Goal: Information Seeking & Learning: Learn about a topic

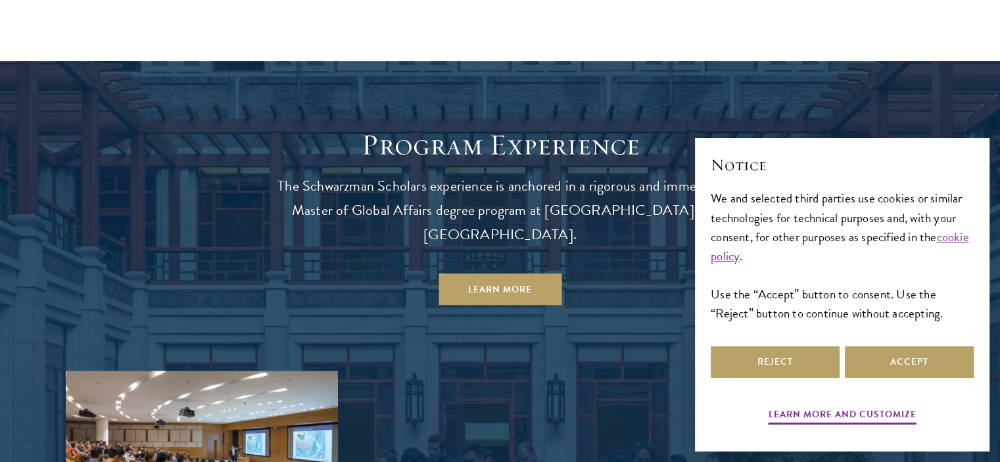
scroll to position [1117, 0]
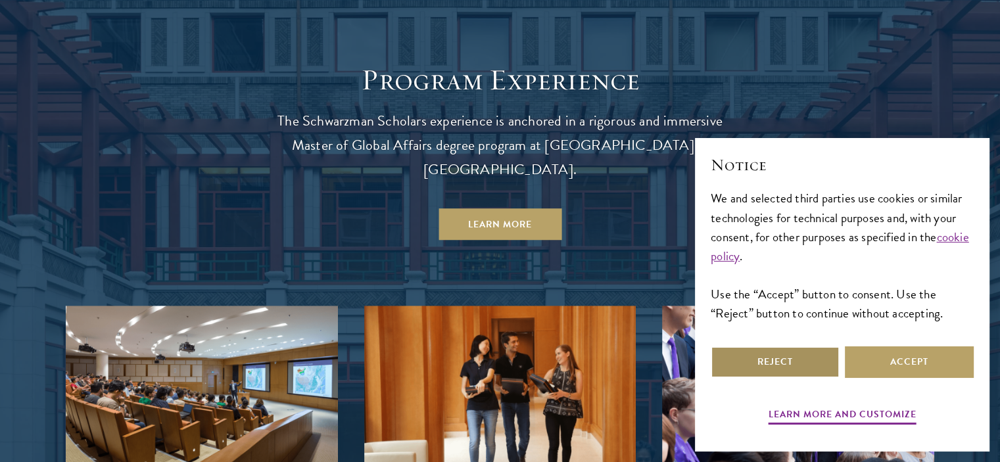
click at [783, 370] on button "Reject" at bounding box center [774, 362] width 129 height 32
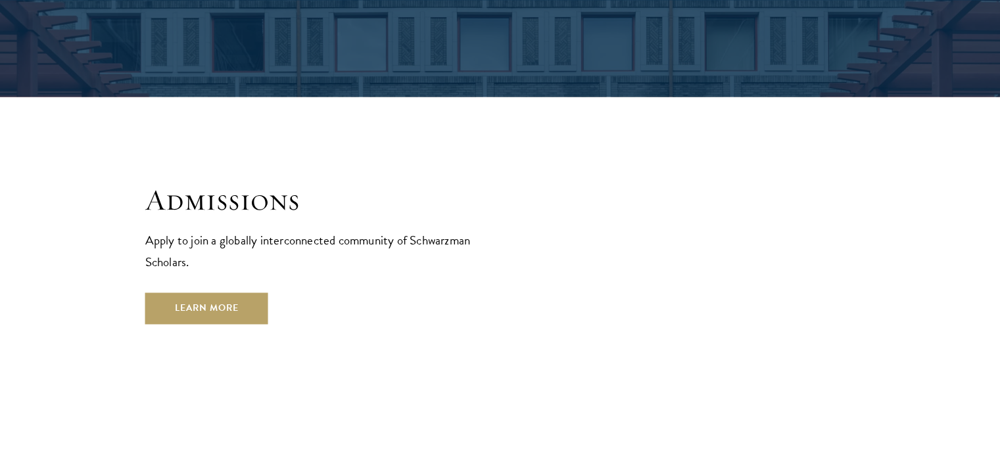
scroll to position [2103, 0]
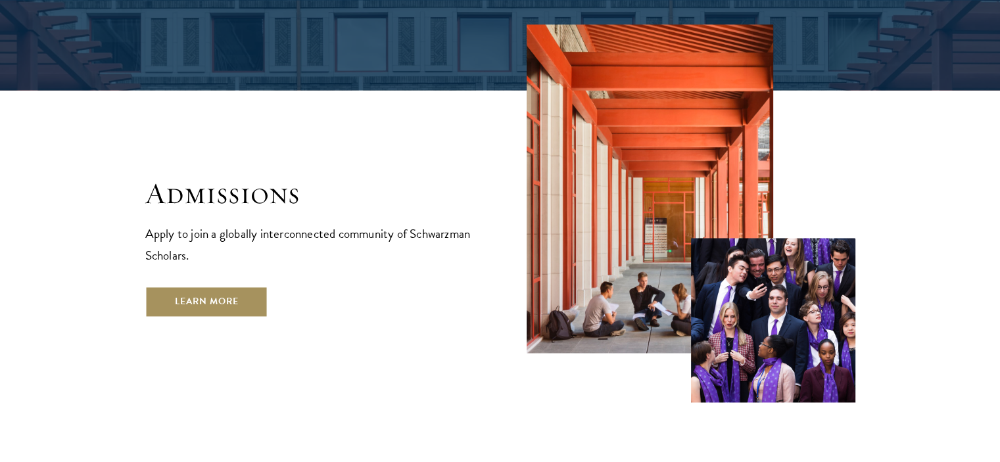
click at [209, 286] on link "Learn More" at bounding box center [206, 302] width 123 height 32
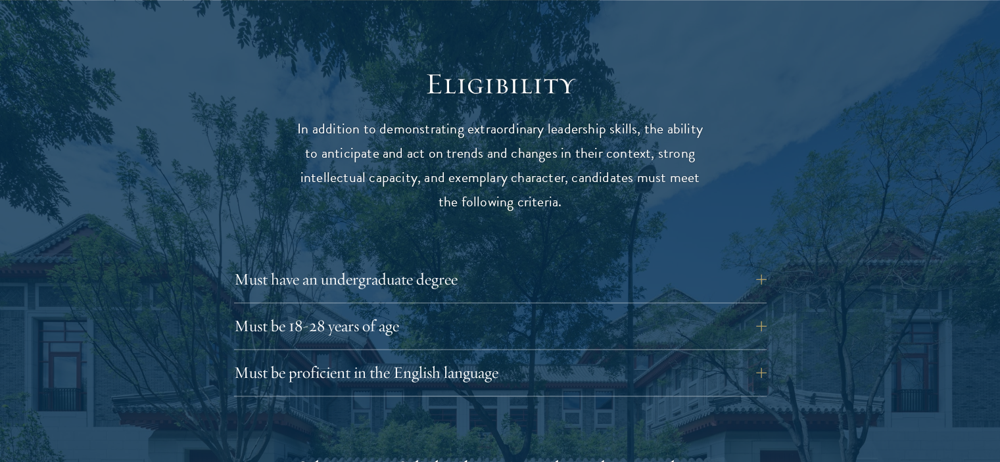
scroll to position [1709, 0]
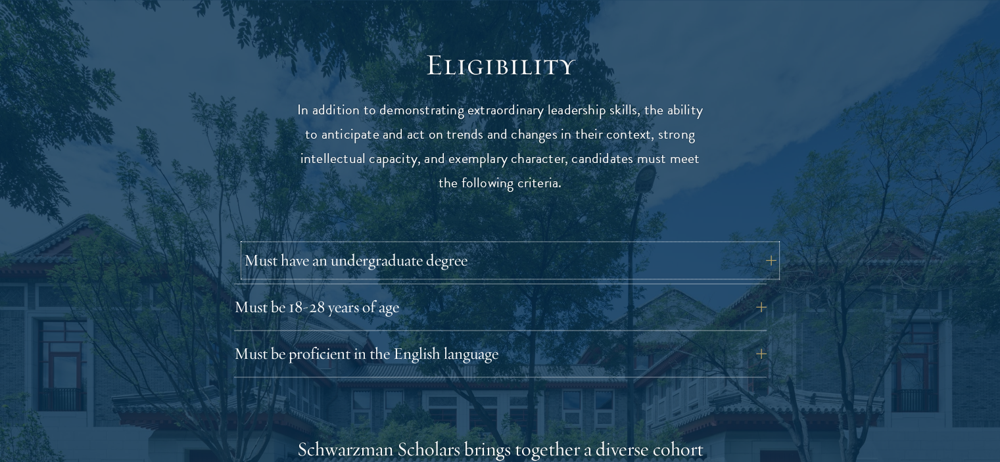
click at [751, 244] on button "Must have an undergraduate degree" at bounding box center [510, 260] width 532 height 32
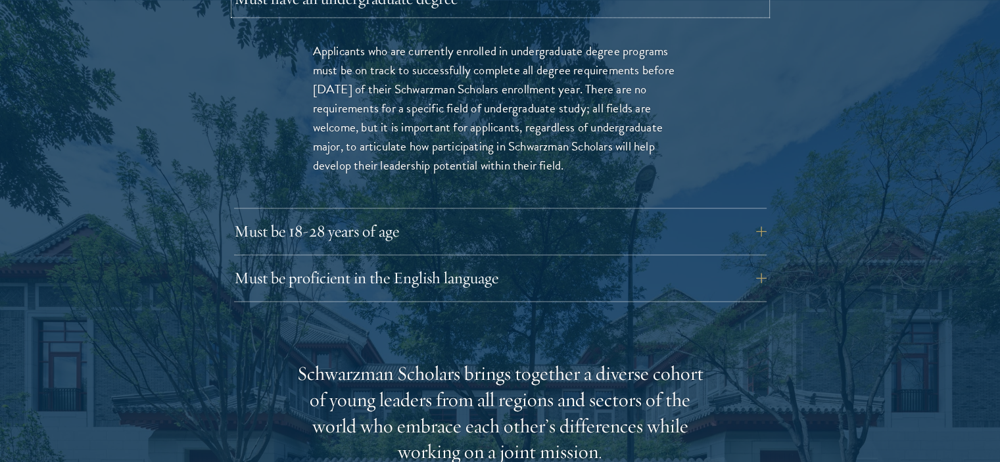
scroll to position [1972, 0]
click at [411, 214] on button "Must be 18-28 years of age" at bounding box center [510, 230] width 532 height 32
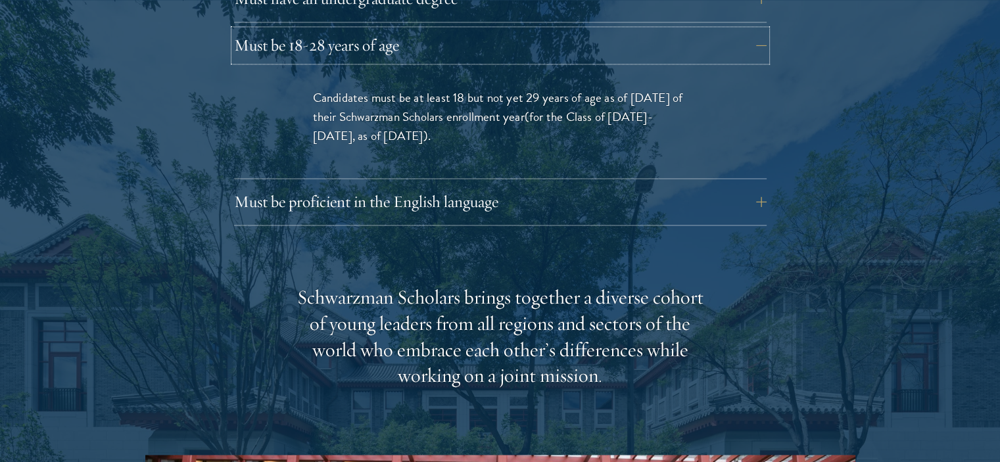
scroll to position [1906, 0]
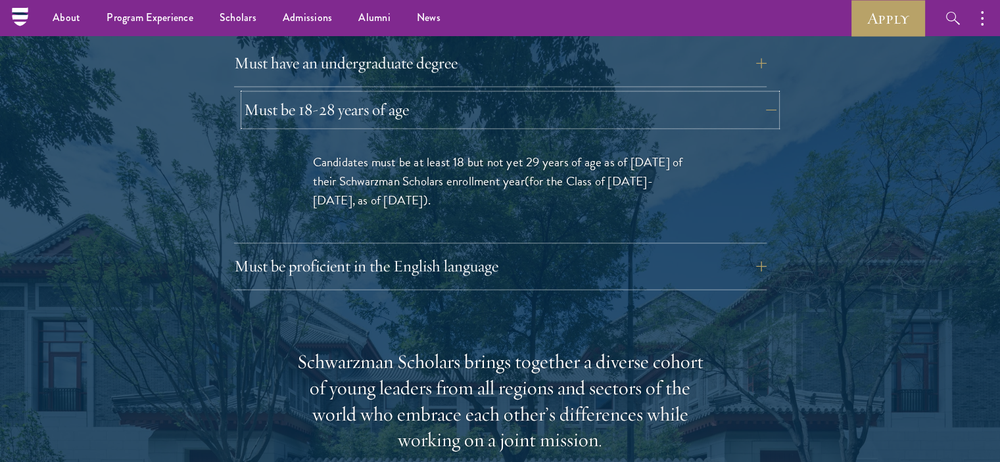
click at [542, 94] on button "Must be 18-28 years of age" at bounding box center [510, 110] width 532 height 32
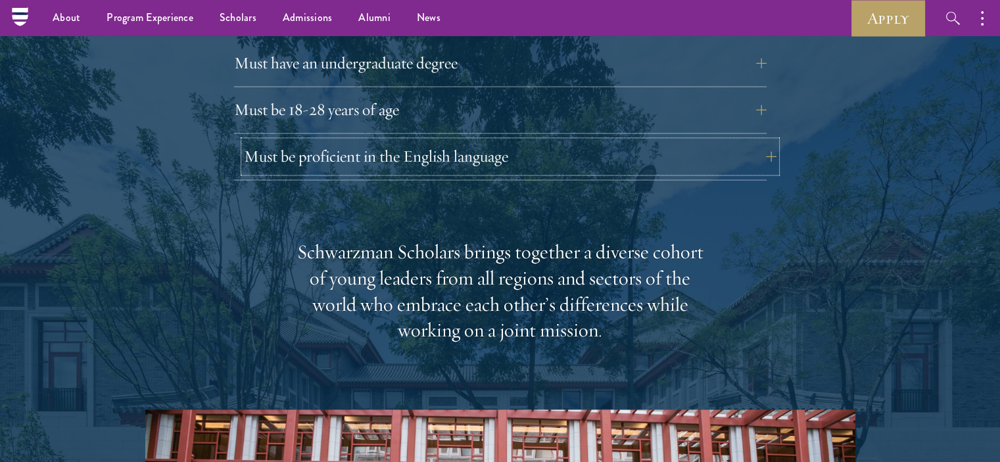
click at [516, 141] on button "Must be proficient in the English language" at bounding box center [510, 157] width 532 height 32
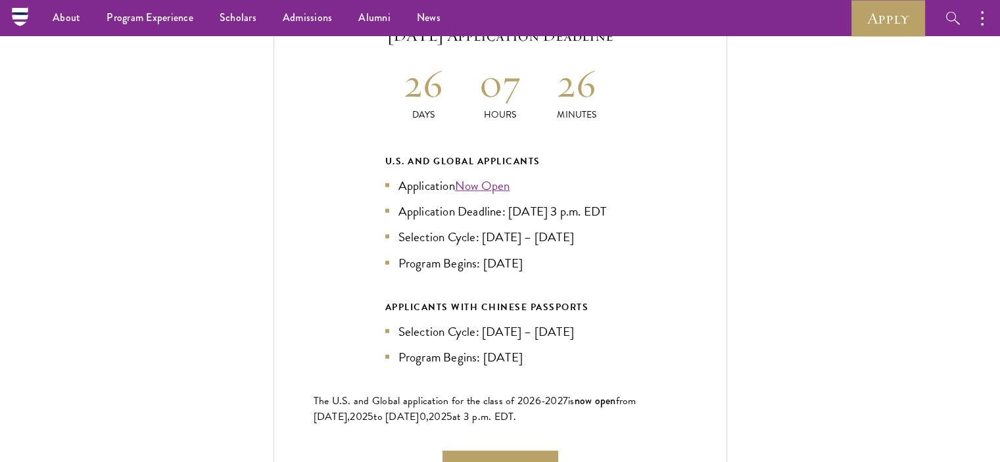
scroll to position [3220, 0]
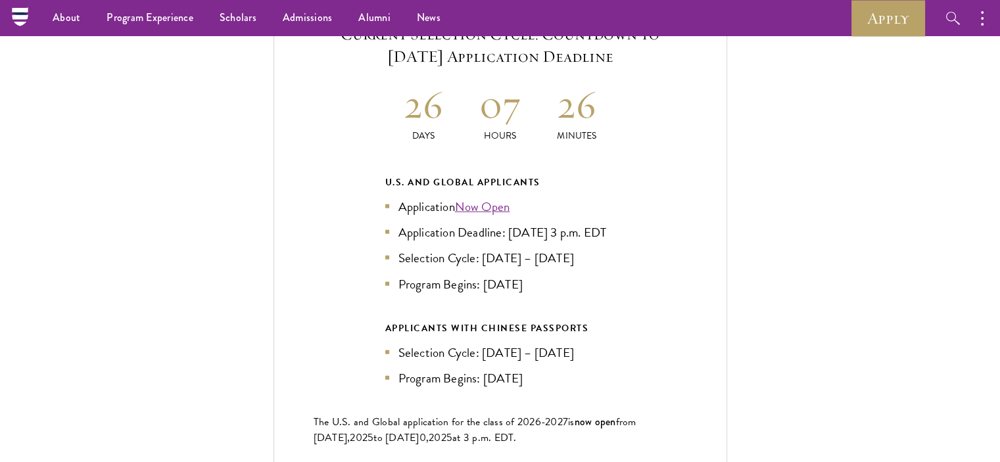
click at [459, 223] on li "Application Deadline: Sept 10, 2025 at 3 p.m. EDT" at bounding box center [500, 232] width 230 height 19
click at [459, 260] on ul "Application Now Open Application Deadline: Sept 10, 2025 at 3 p.m. EDT Selectio…" at bounding box center [500, 245] width 230 height 96
click at [462, 290] on div "U.S. and Global Applicants Application Now Open Application Deadline: Sept 10, …" at bounding box center [500, 280] width 230 height 213
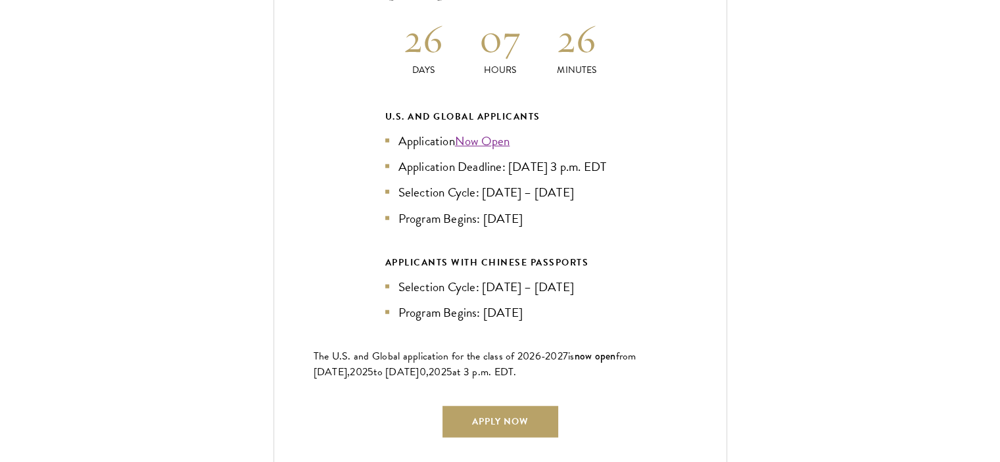
scroll to position [3352, 0]
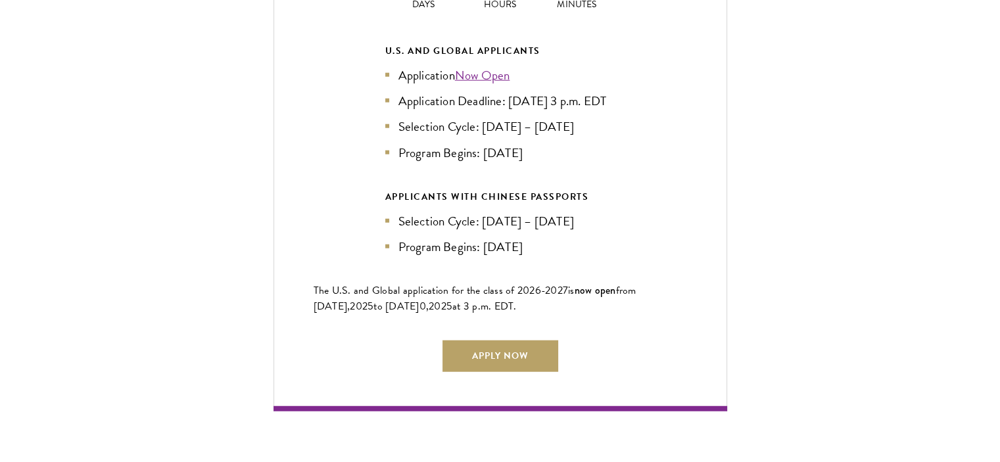
click at [363, 308] on div "Current Selection Cycle: Countdown to September 10, 2025 Application Deadline 2…" at bounding box center [499, 130] width 453 height 559
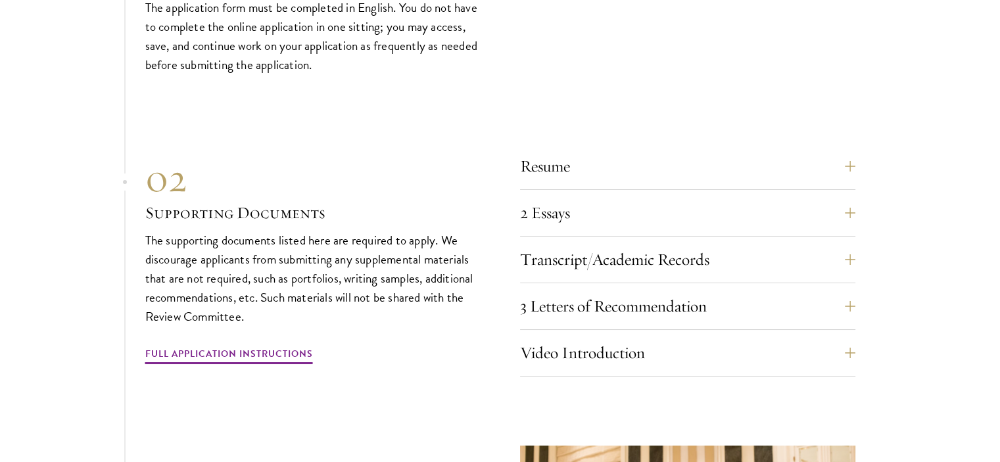
scroll to position [4863, 0]
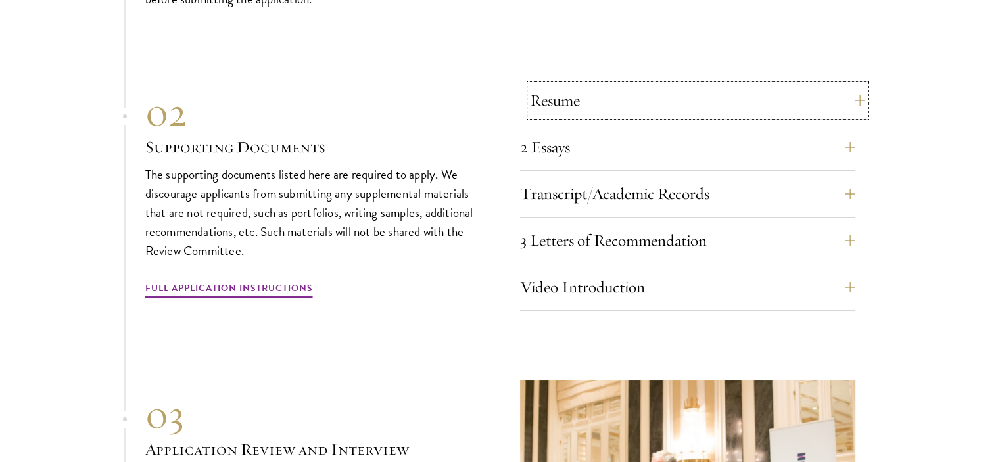
click at [633, 94] on button "Resume" at bounding box center [697, 101] width 335 height 32
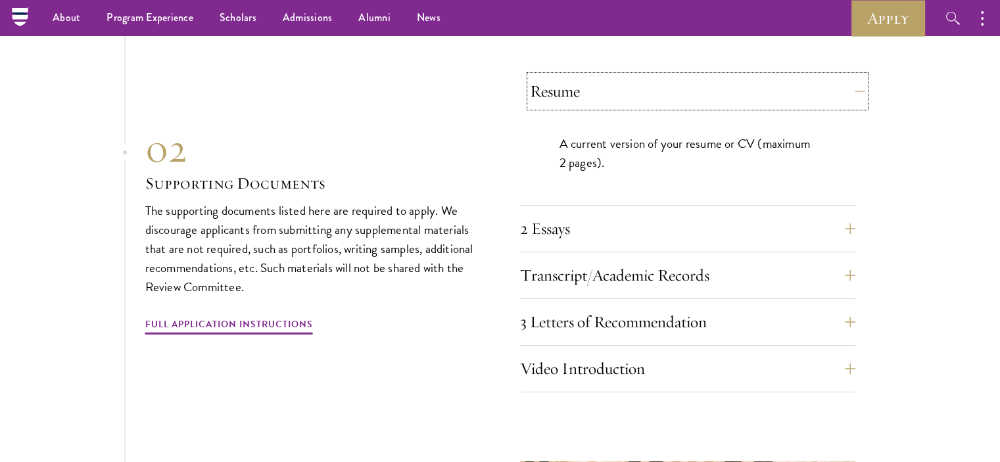
scroll to position [4512, 0]
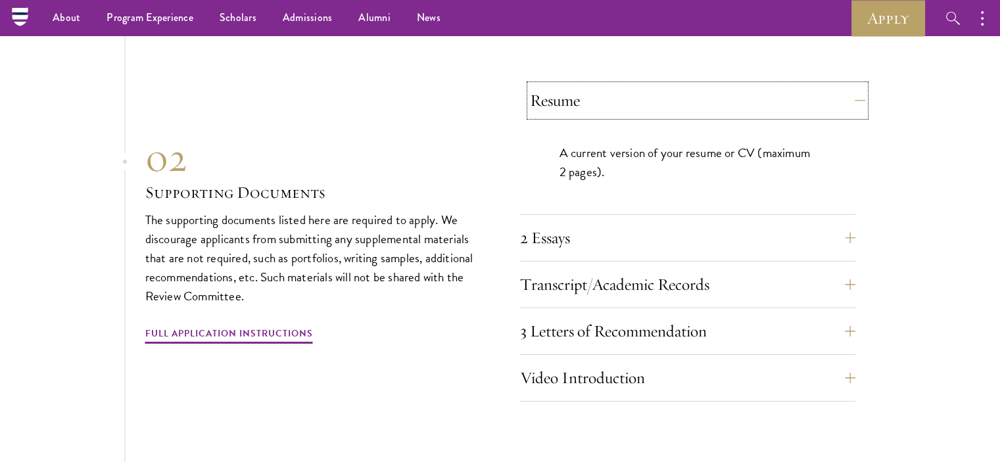
click at [631, 94] on button "Resume" at bounding box center [697, 101] width 335 height 32
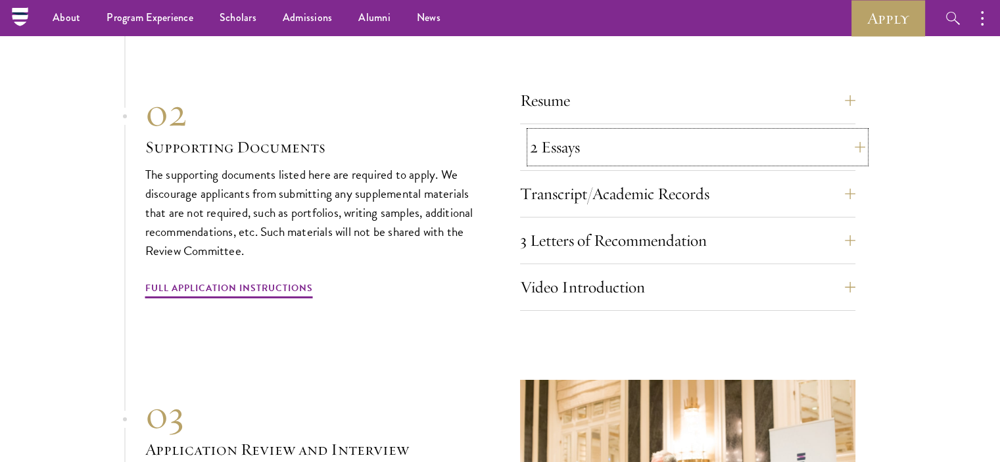
click at [615, 143] on button "2 Essays" at bounding box center [697, 147] width 335 height 32
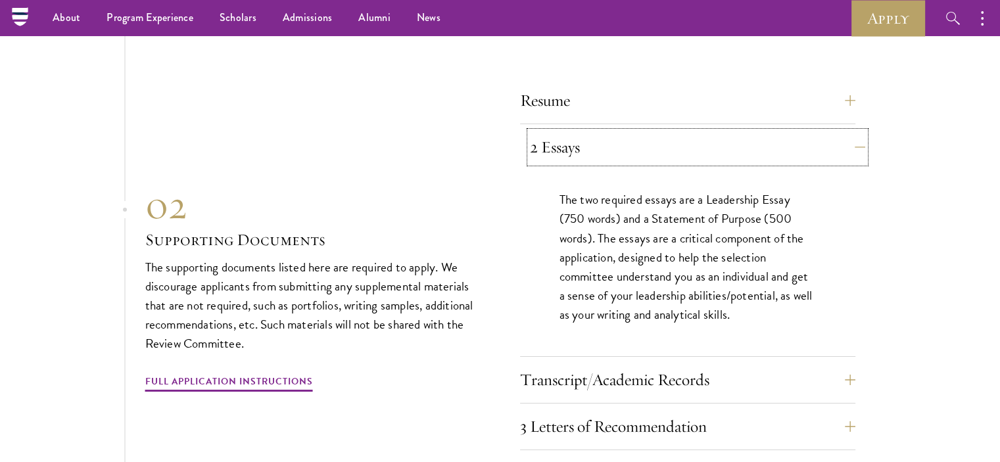
click at [610, 136] on button "2 Essays" at bounding box center [697, 147] width 335 height 32
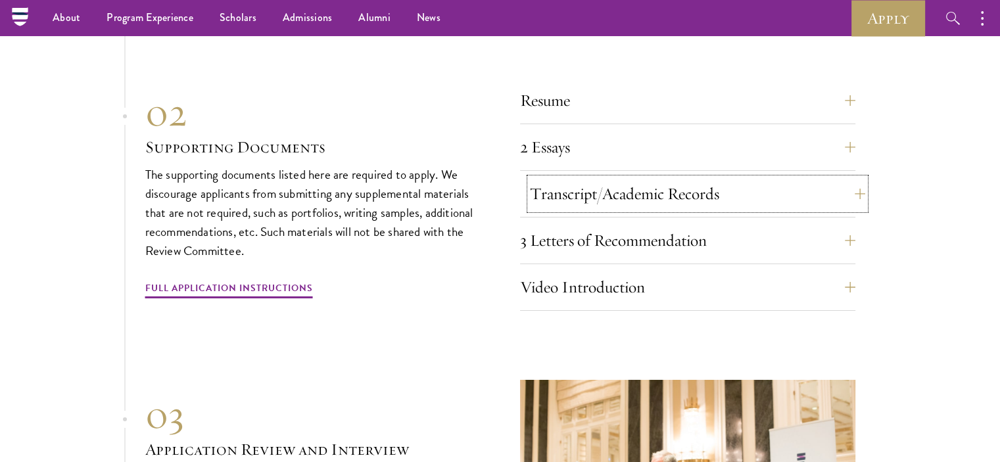
click at [593, 180] on button "Transcript/Academic Records" at bounding box center [697, 194] width 335 height 32
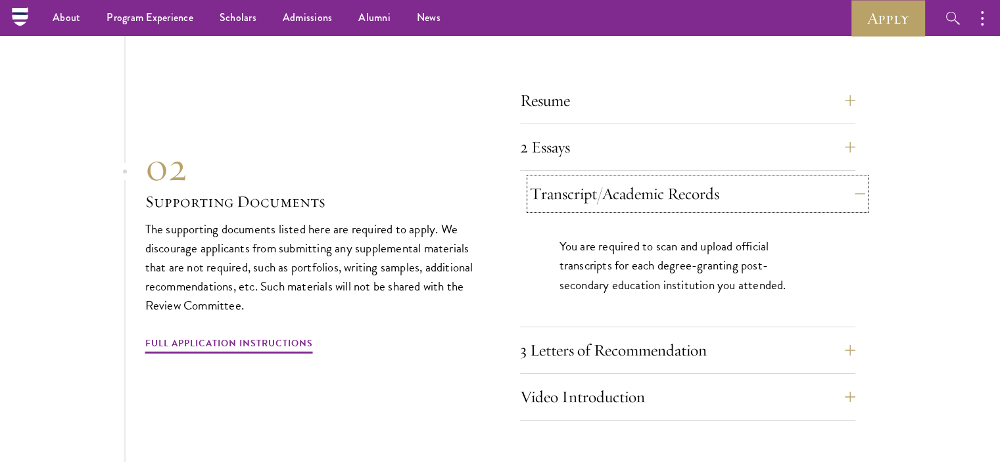
click at [592, 180] on button "Transcript/Academic Records" at bounding box center [697, 194] width 335 height 32
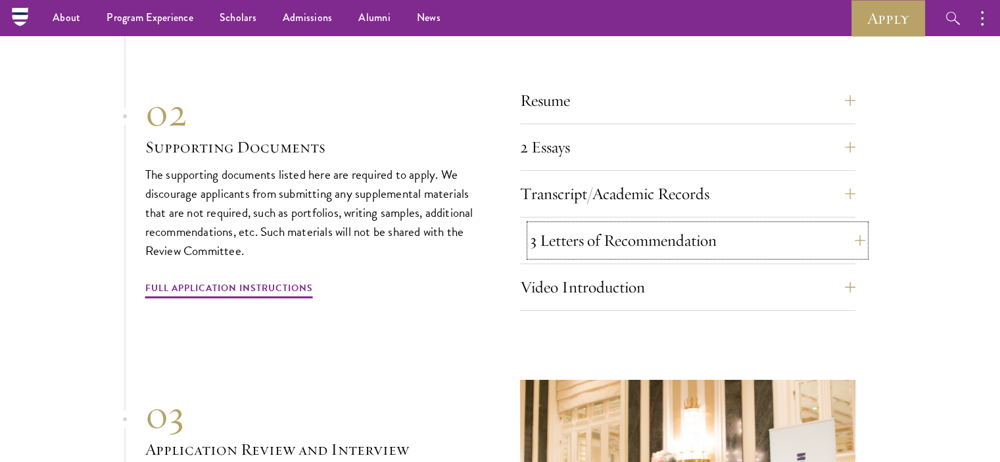
click at [587, 225] on button "3 Letters of Recommendation" at bounding box center [697, 241] width 335 height 32
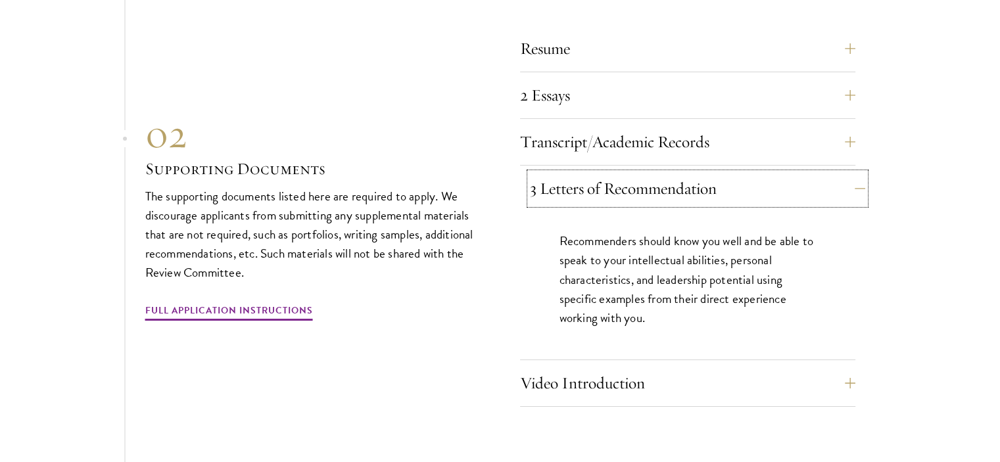
scroll to position [4577, 0]
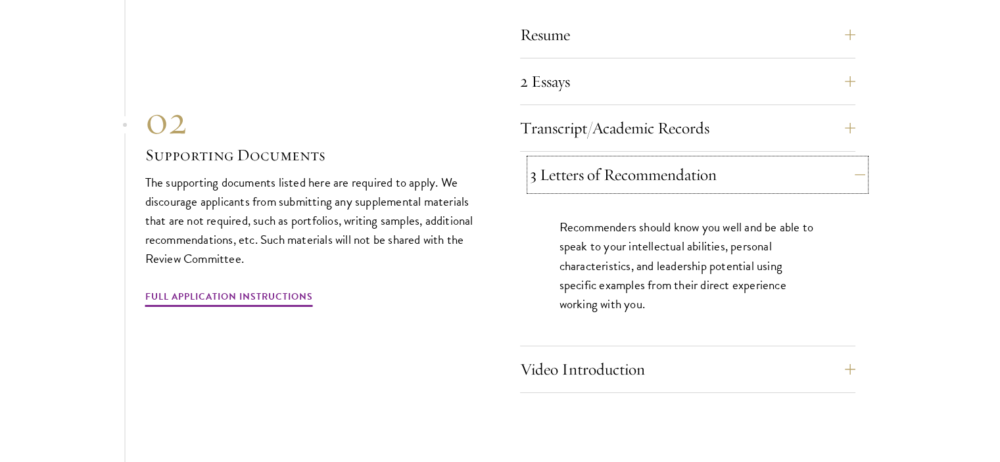
click at [638, 173] on button "3 Letters of Recommendation" at bounding box center [697, 175] width 335 height 32
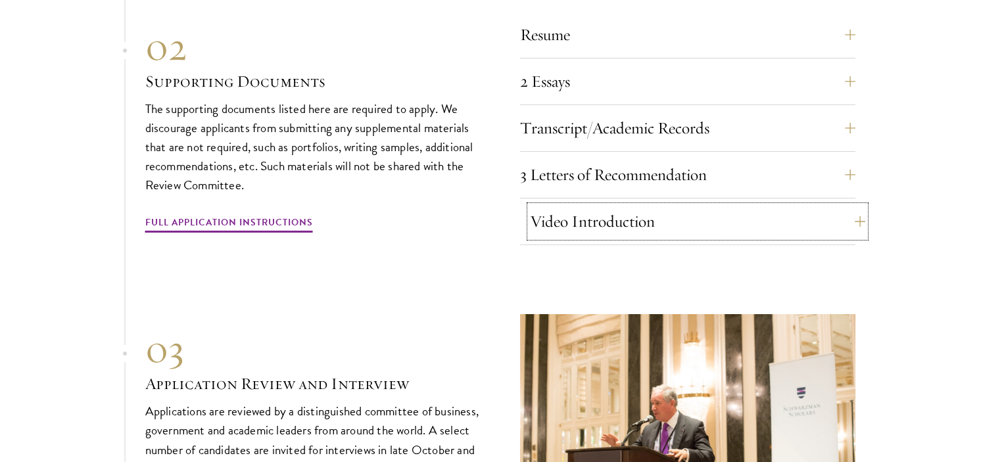
click at [649, 206] on button "Video Introduction" at bounding box center [697, 222] width 335 height 32
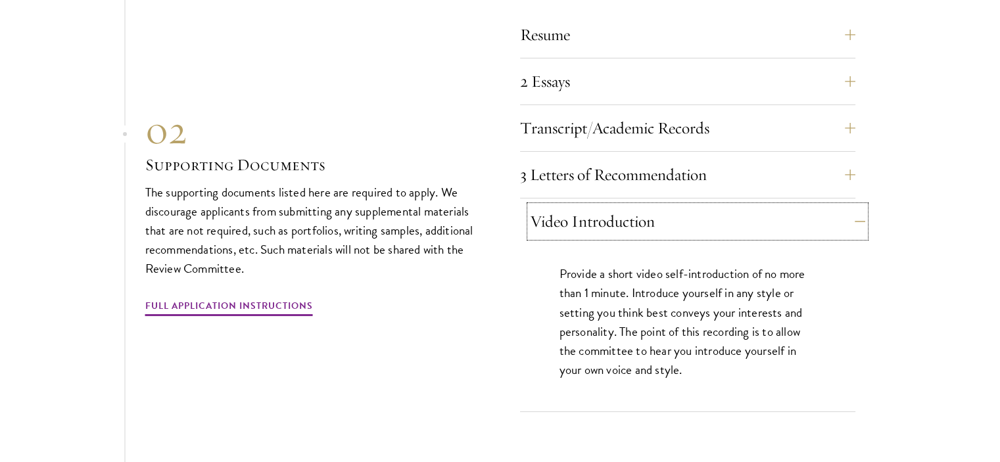
click at [649, 206] on button "Video Introduction" at bounding box center [697, 222] width 335 height 32
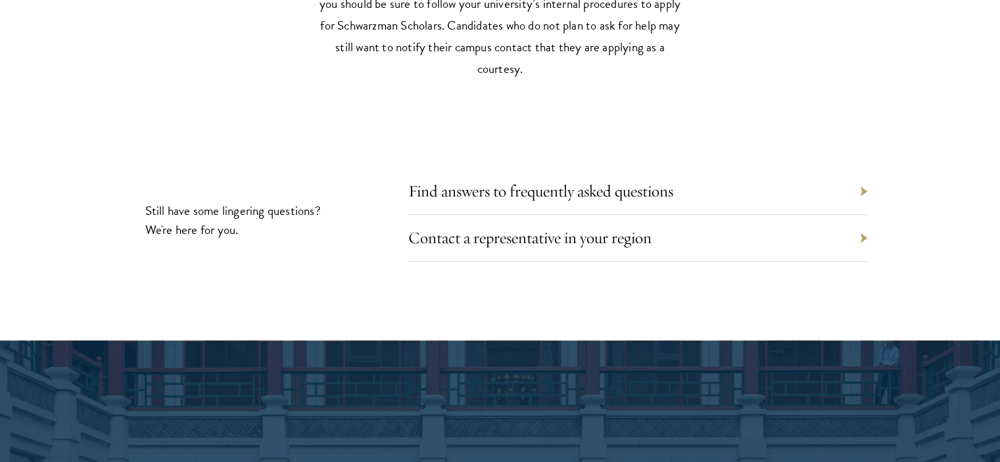
scroll to position [6286, 0]
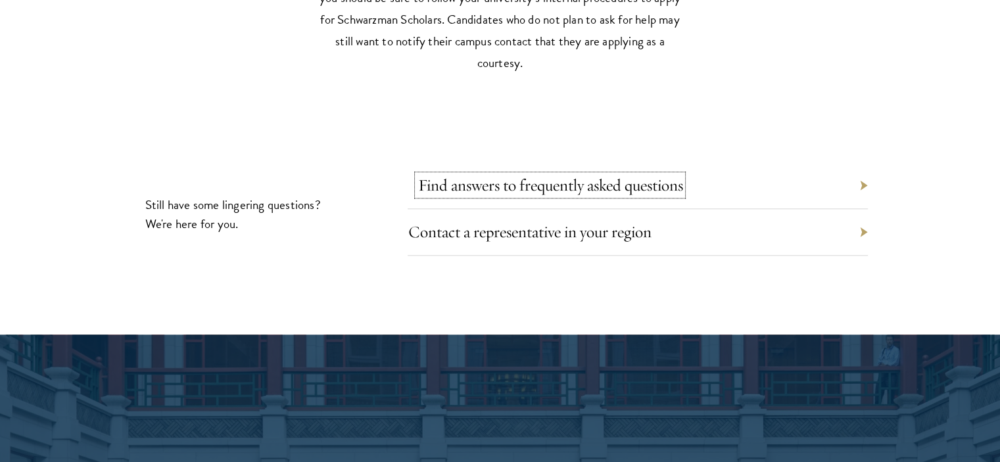
click at [537, 175] on link "Find answers to frequently asked questions" at bounding box center [549, 185] width 265 height 20
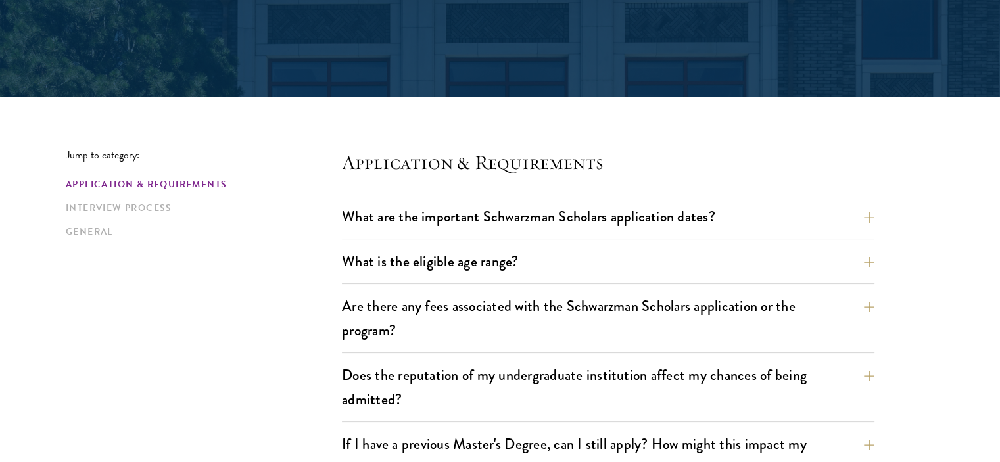
scroll to position [263, 0]
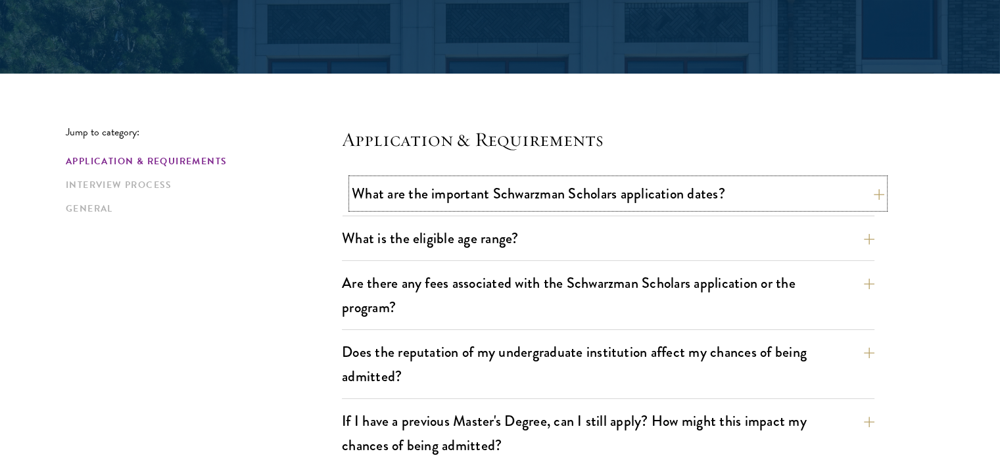
click at [568, 193] on button "What are the important Schwarzman Scholars application dates?" at bounding box center [618, 194] width 532 height 30
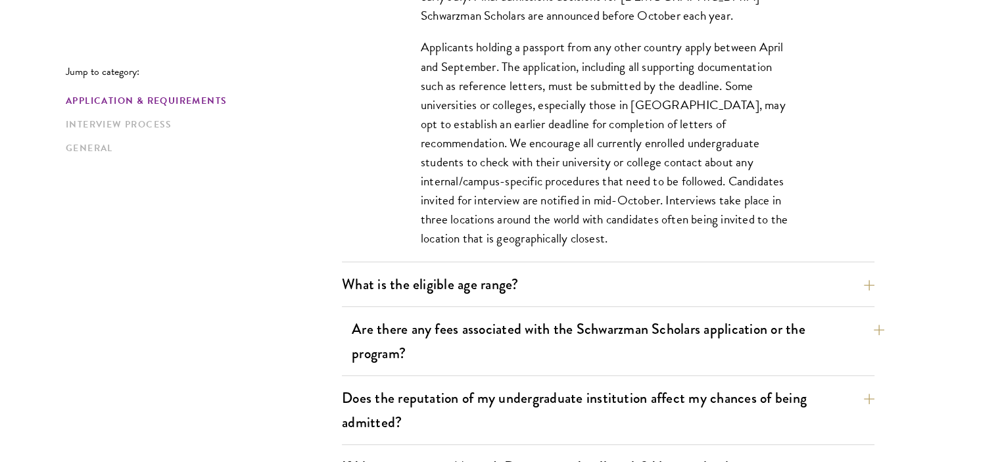
scroll to position [657, 0]
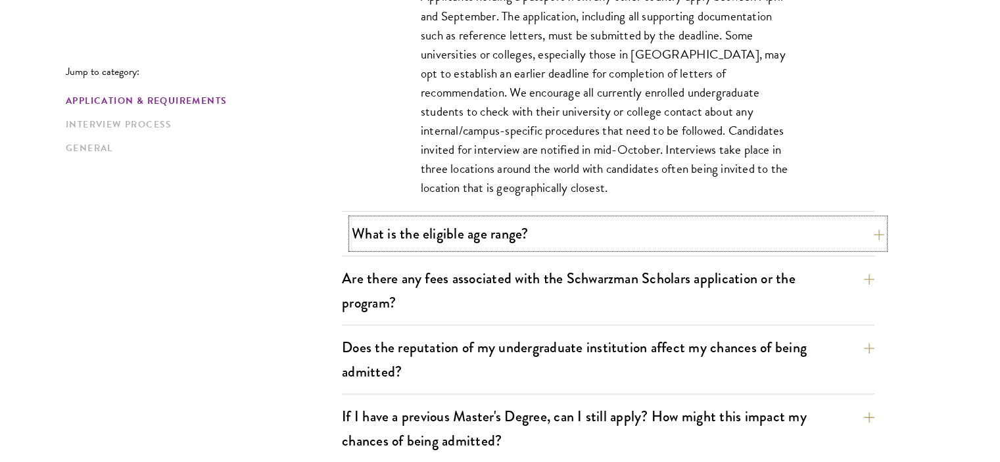
click at [536, 237] on button "What is the eligible age range?" at bounding box center [618, 234] width 532 height 30
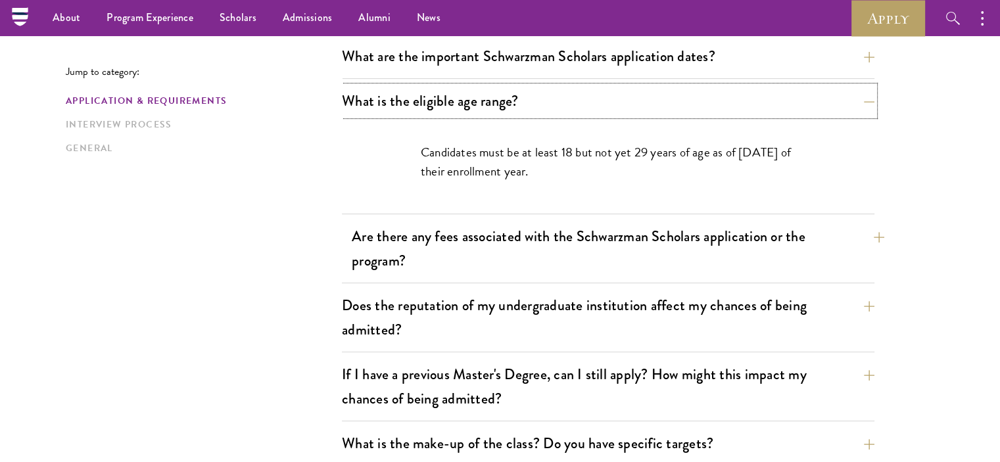
scroll to position [329, 0]
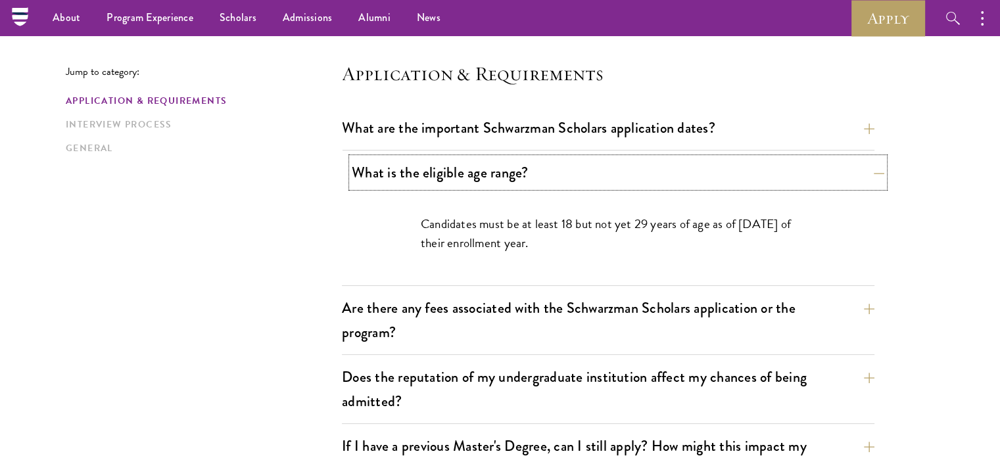
click at [649, 170] on button "What is the eligible age range?" at bounding box center [618, 173] width 532 height 30
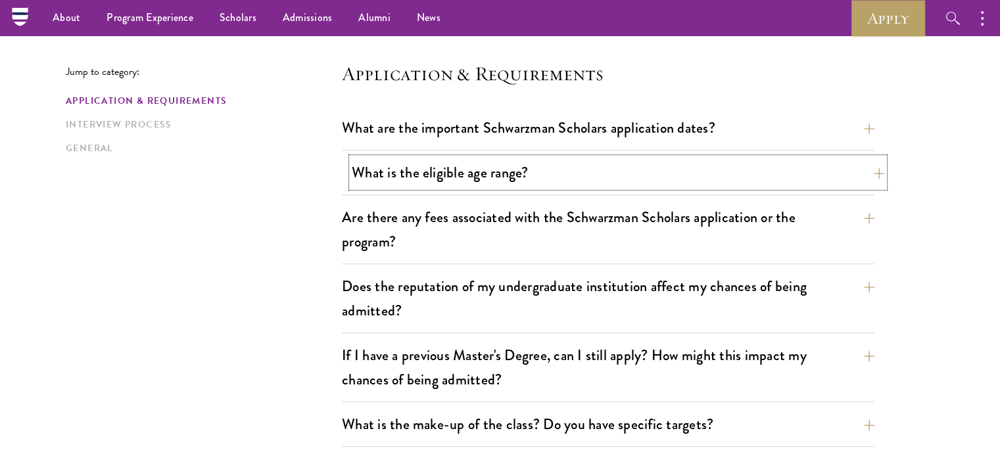
click at [552, 166] on button "What is the eligible age range?" at bounding box center [618, 173] width 532 height 30
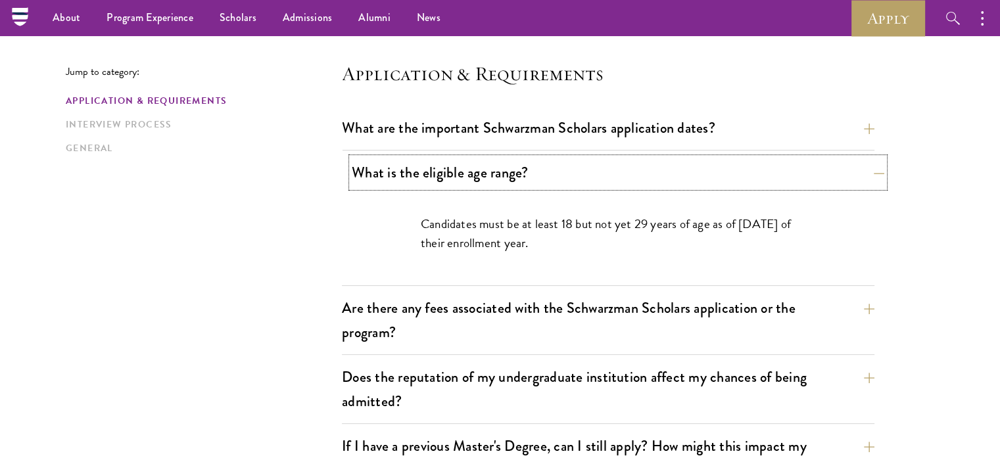
click at [551, 167] on button "What is the eligible age range?" at bounding box center [618, 173] width 532 height 30
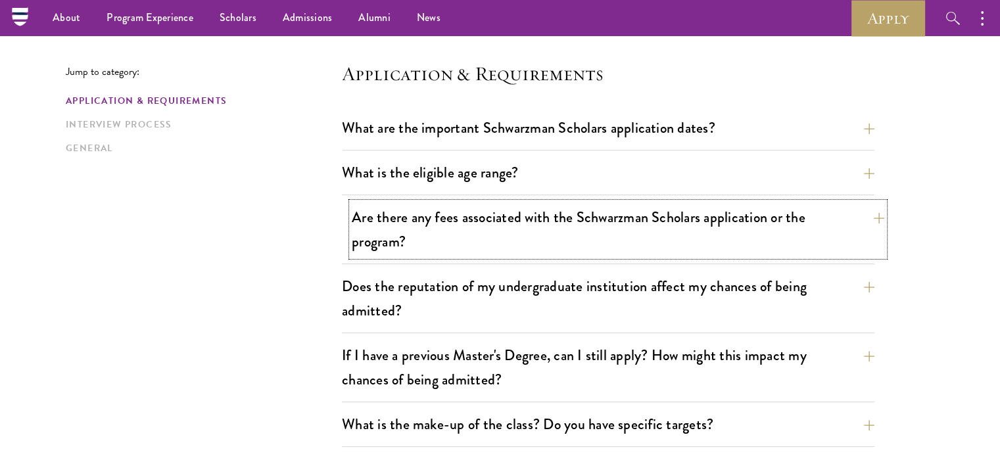
click at [560, 236] on button "Are there any fees associated with the Schwarzman Scholars application or the p…" at bounding box center [618, 229] width 532 height 54
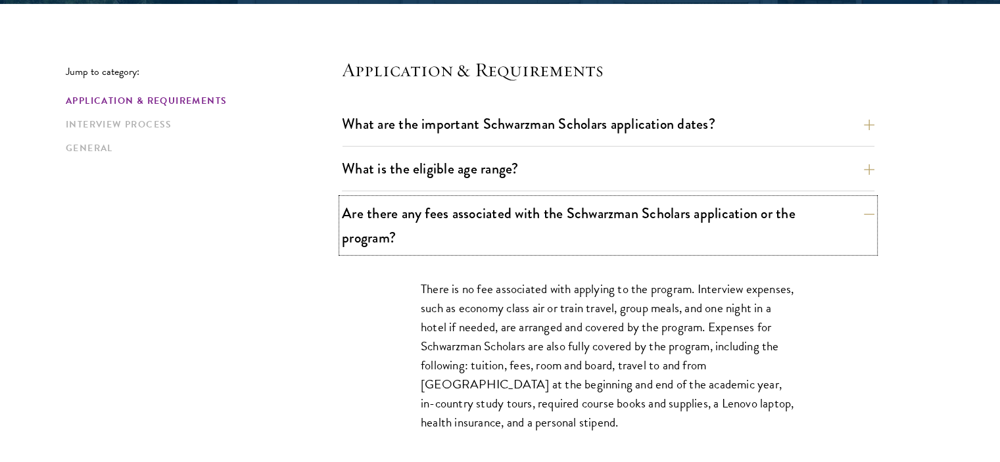
scroll to position [394, 0]
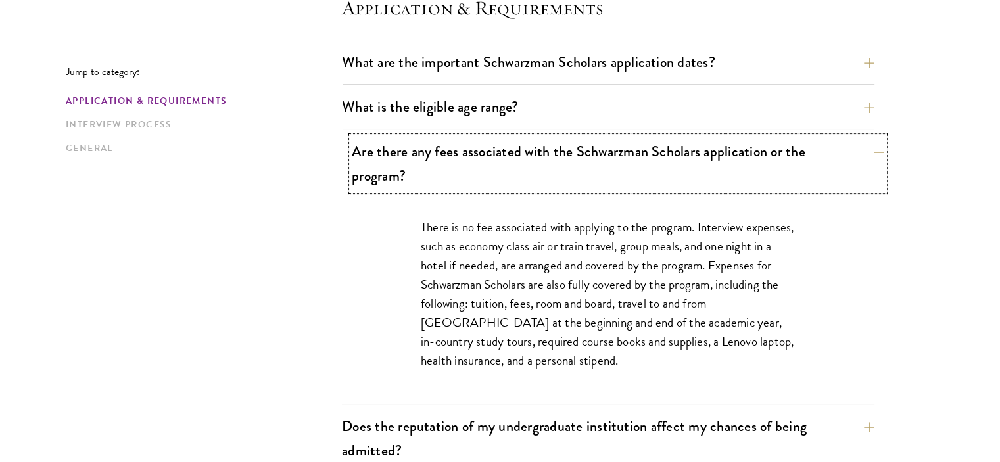
click at [599, 172] on button "Are there any fees associated with the Schwarzman Scholars application or the p…" at bounding box center [618, 164] width 532 height 54
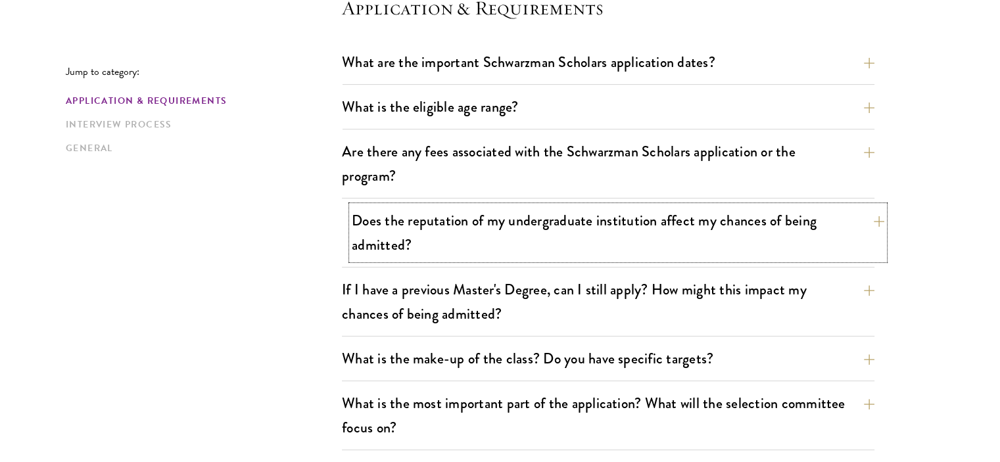
click at [565, 223] on button "Does the reputation of my undergraduate institution affect my chances of being …" at bounding box center [618, 233] width 532 height 54
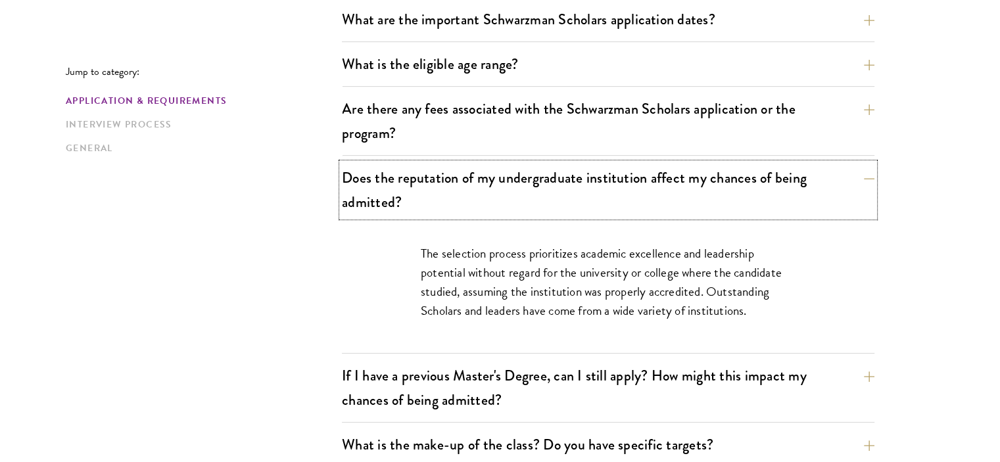
scroll to position [460, 0]
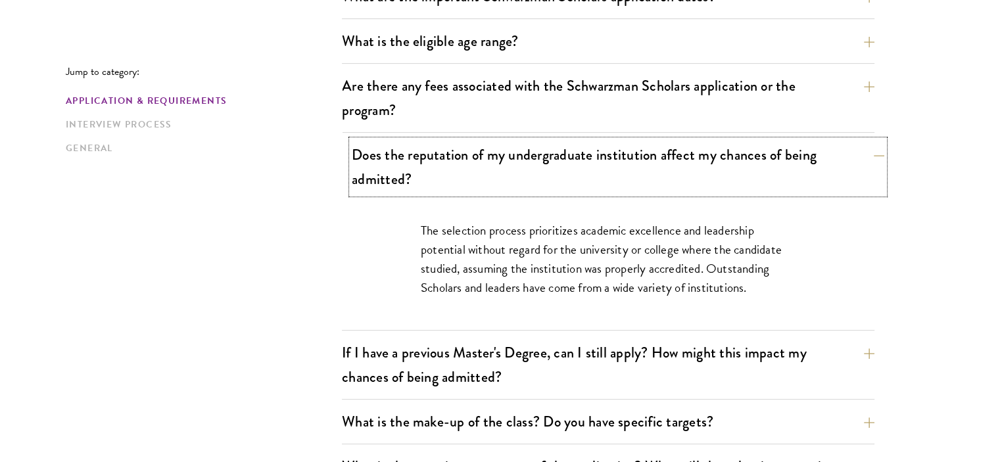
click at [460, 165] on button "Does the reputation of my undergraduate institution affect my chances of being …" at bounding box center [618, 167] width 532 height 54
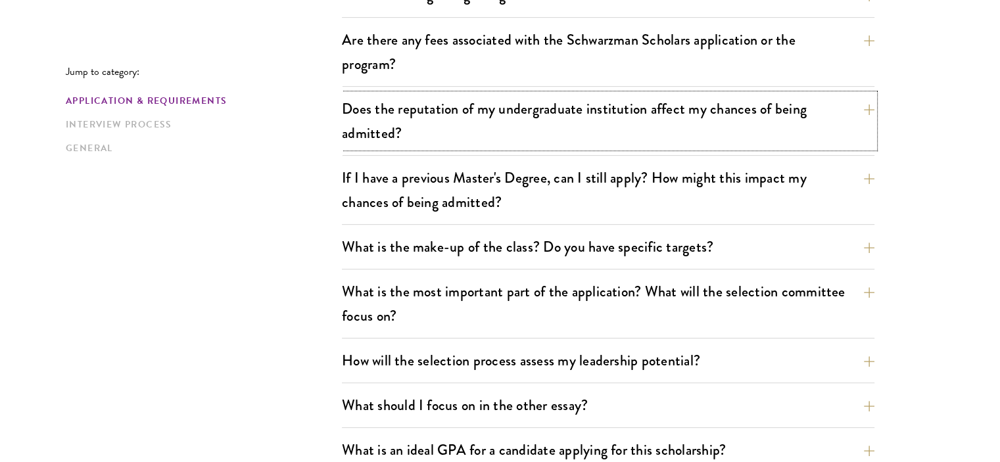
scroll to position [526, 0]
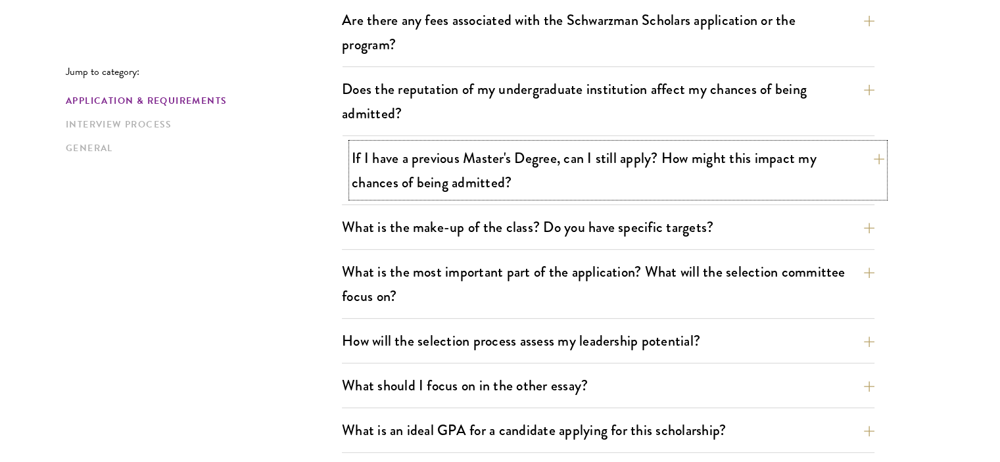
click at [510, 145] on button "If I have a previous Master's Degree, can I still apply? How might this impact …" at bounding box center [618, 170] width 532 height 54
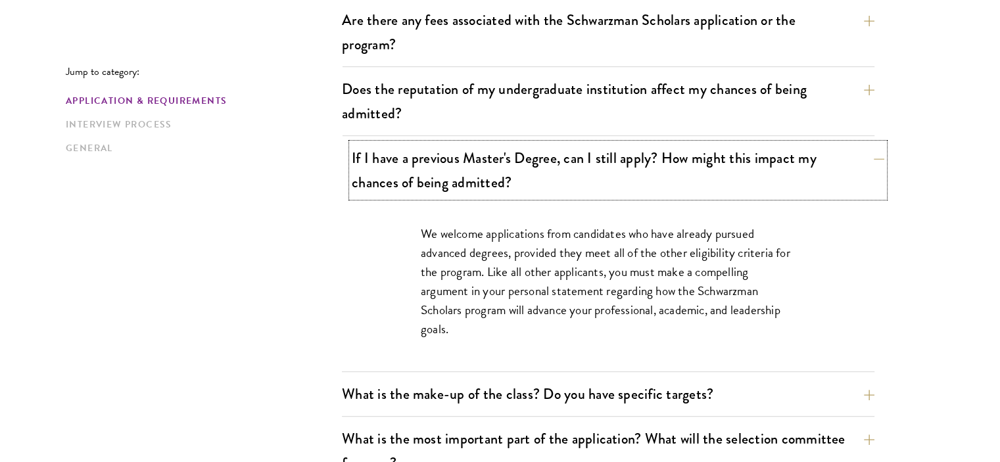
click at [605, 170] on button "If I have a previous Master's Degree, can I still apply? How might this impact …" at bounding box center [618, 170] width 532 height 54
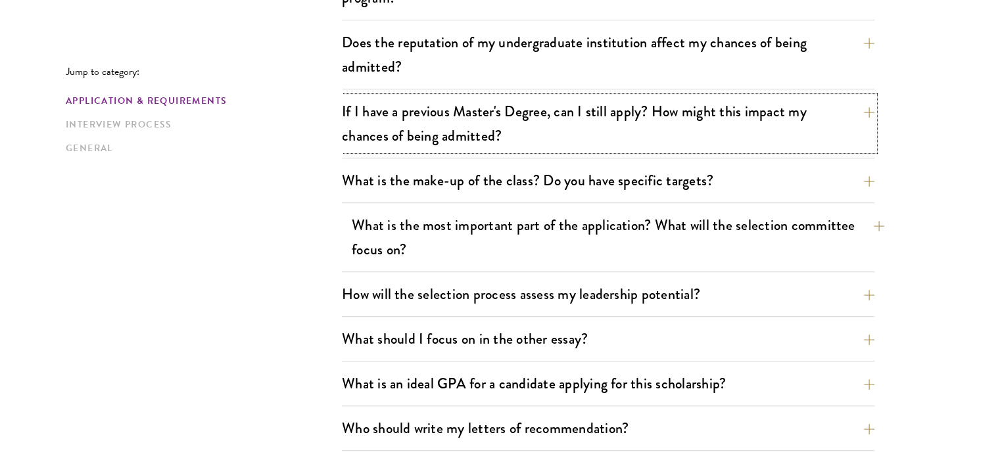
scroll to position [591, 0]
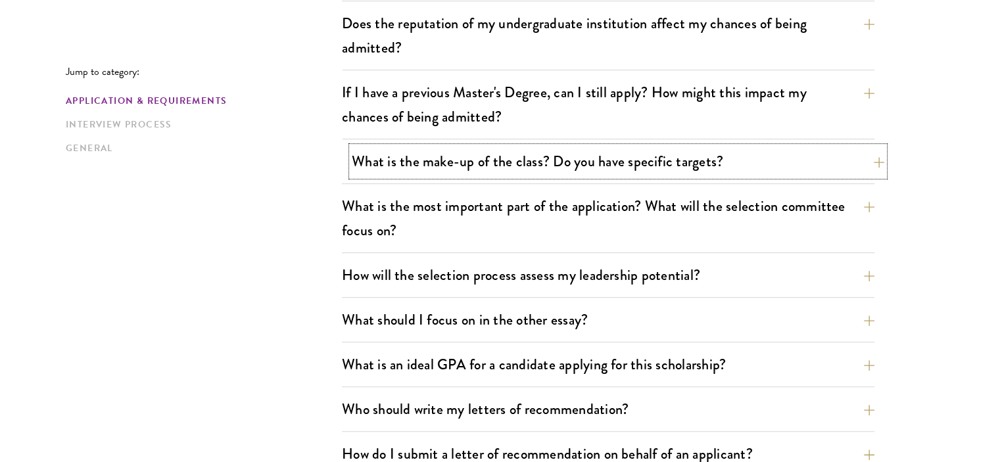
click at [555, 160] on button "What is the make-up of the class? Do you have specific targets?" at bounding box center [618, 162] width 532 height 30
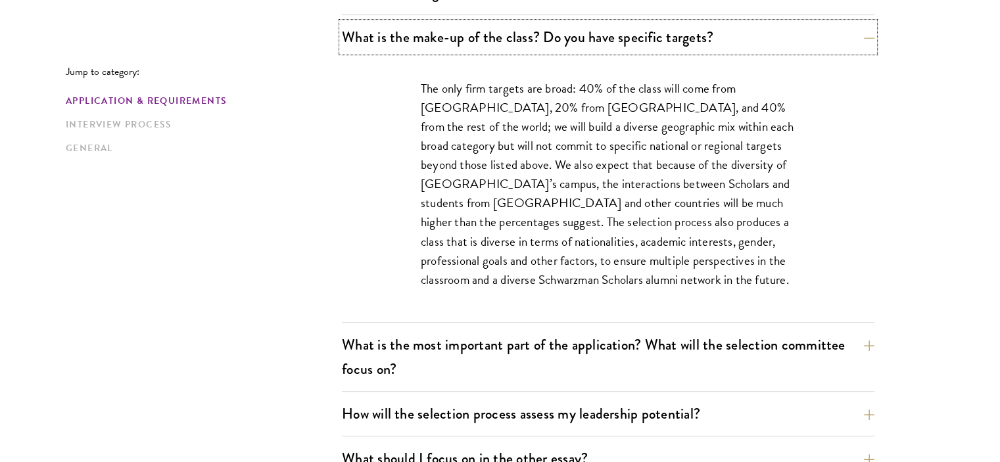
scroll to position [723, 0]
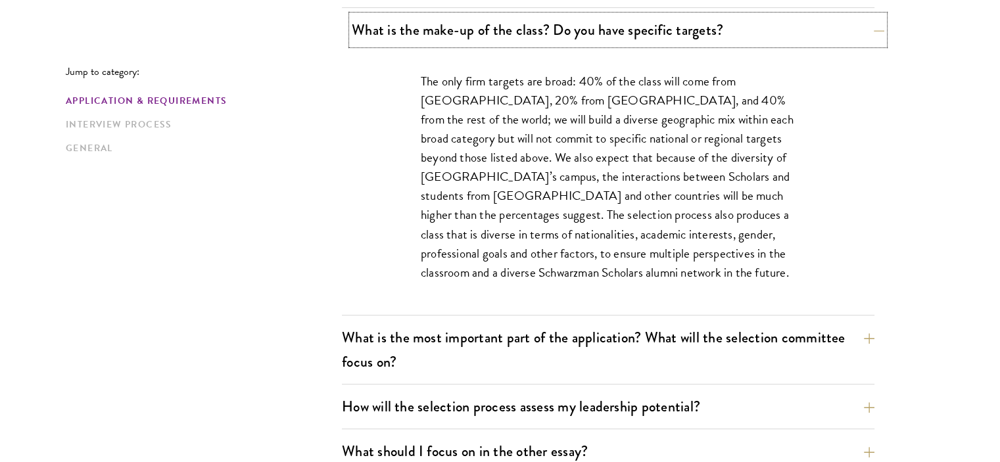
click at [580, 41] on button "What is the make-up of the class? Do you have specific targets?" at bounding box center [618, 30] width 532 height 30
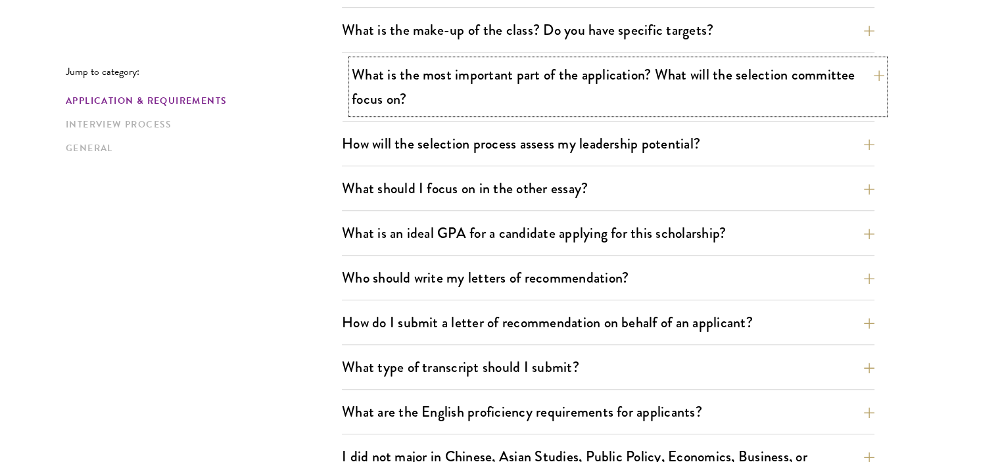
click at [555, 83] on button "What is the most important part of the application? What will the selection com…" at bounding box center [618, 87] width 532 height 54
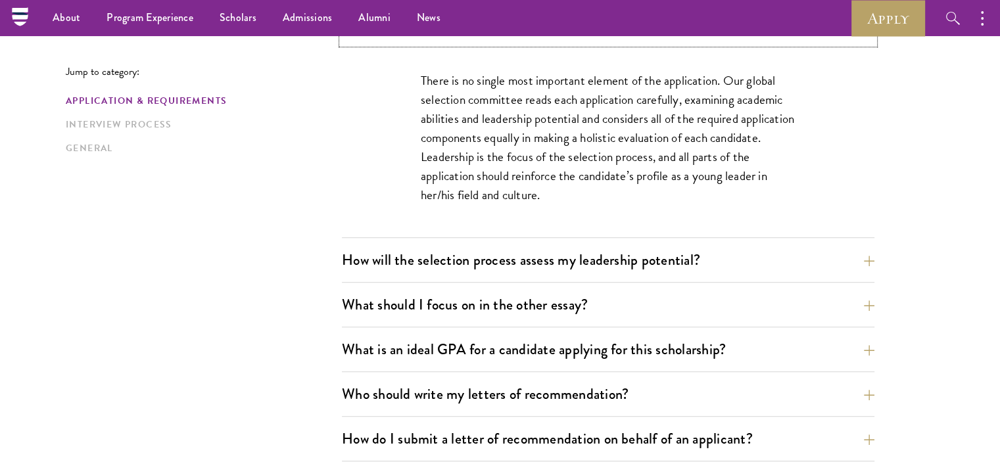
scroll to position [789, 0]
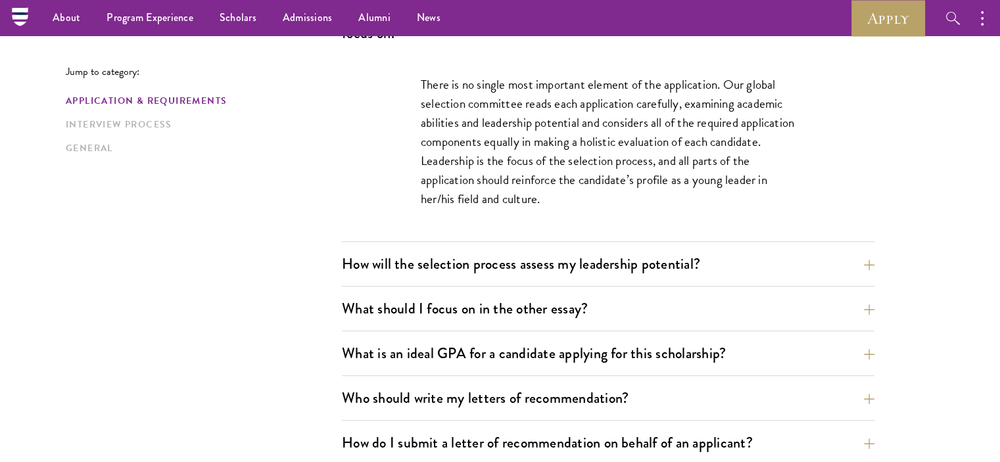
click at [421, 47] on div "What is the most important part of the application? What will the selection com…" at bounding box center [608, 118] width 532 height 248
click at [421, 44] on button "What is the most important part of the application? What will the selection com…" at bounding box center [618, 21] width 532 height 54
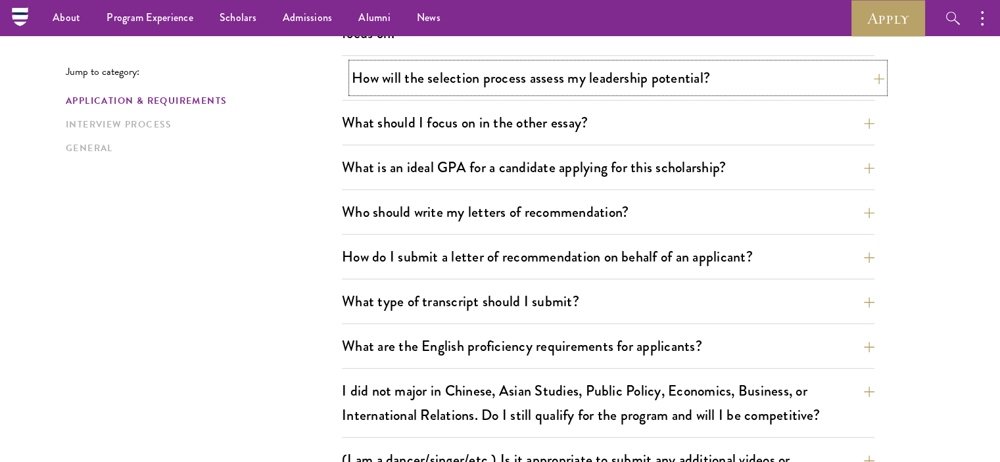
click at [401, 83] on button "How will the selection process assess my leadership potential?" at bounding box center [618, 78] width 532 height 30
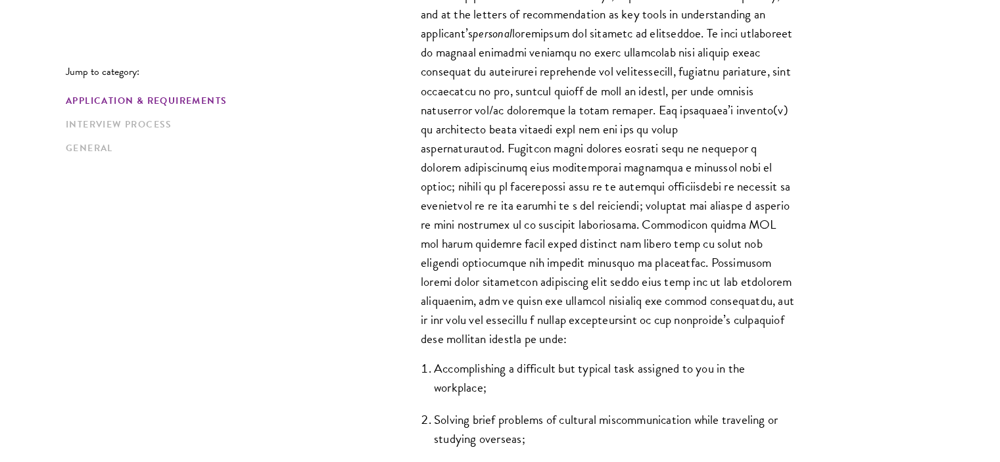
scroll to position [986, 0]
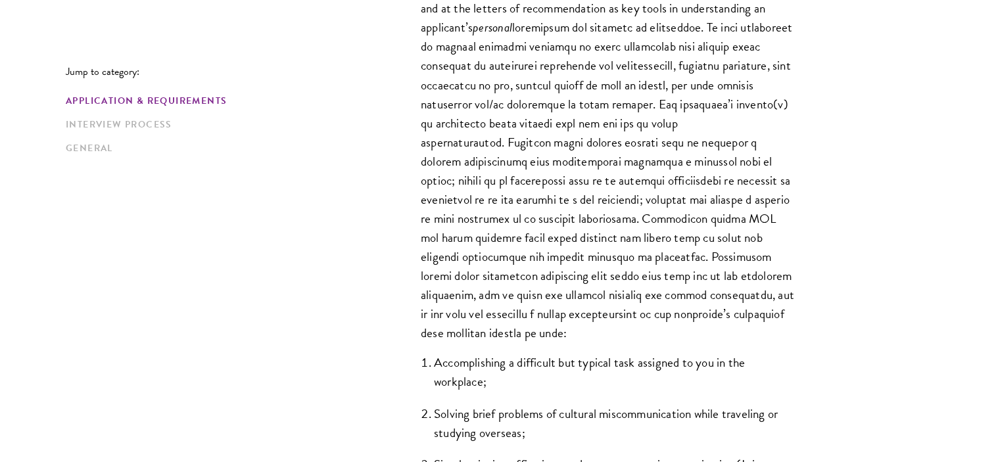
click at [526, 158] on p "The Schwarzman Scholars selection process strives to understand candidates as i…" at bounding box center [608, 132] width 375 height 420
click at [549, 156] on p "The Schwarzman Scholars selection process strives to understand candidates as i…" at bounding box center [608, 132] width 375 height 420
click at [518, 182] on p "The Schwarzman Scholars selection process strives to understand candidates as i…" at bounding box center [608, 132] width 375 height 420
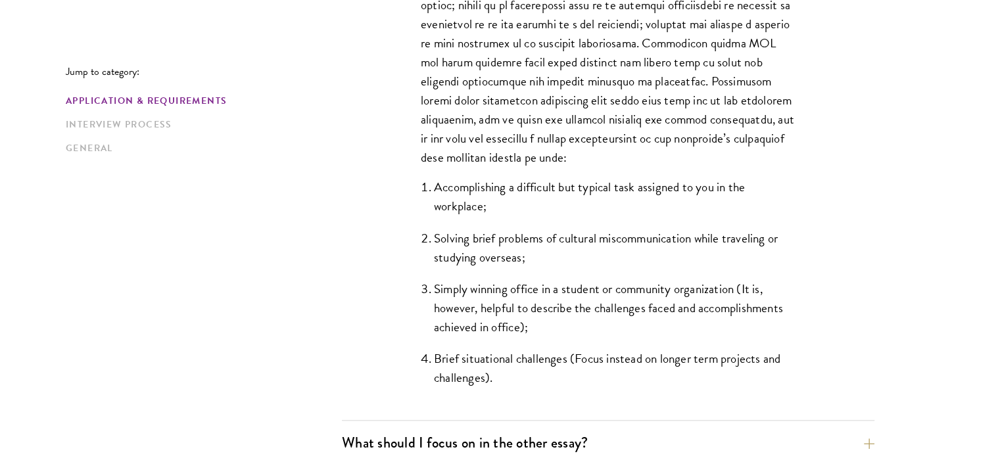
scroll to position [1183, 0]
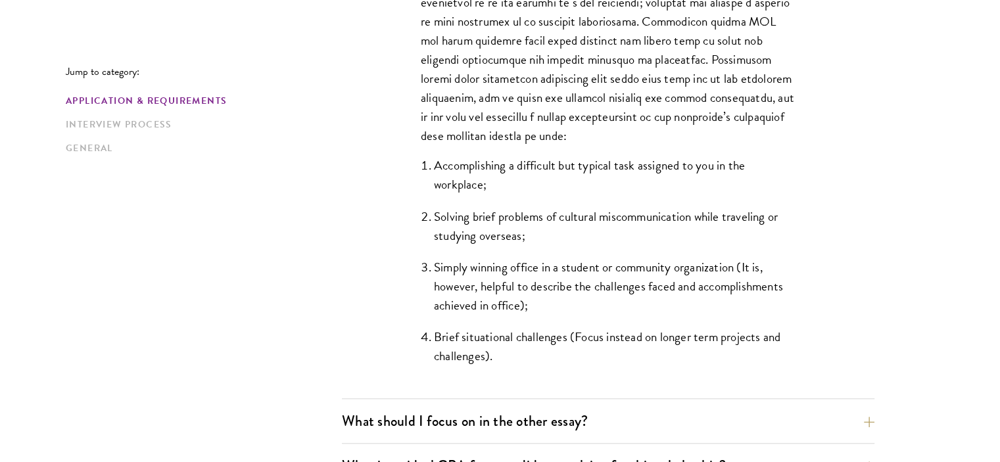
click at [504, 165] on li "Accomplishing a difficult but typical task assigned to you in the workplace;" at bounding box center [614, 175] width 361 height 38
click at [500, 215] on li "Solving brief problems of cultural miscommunication while traveling or studying…" at bounding box center [614, 226] width 361 height 38
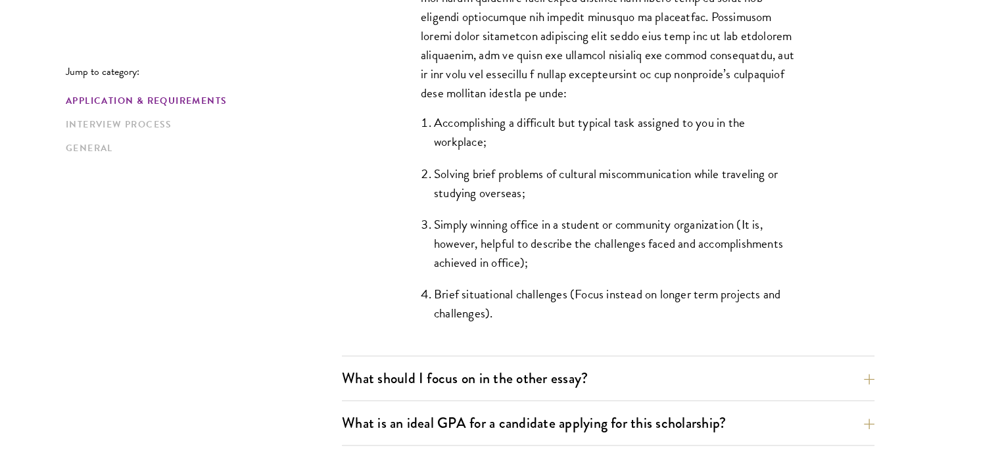
scroll to position [1249, 0]
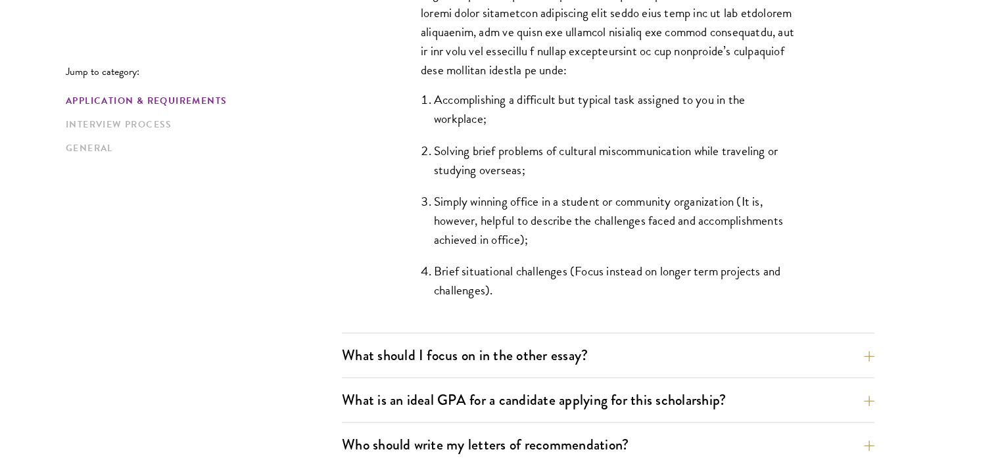
click at [504, 168] on li "Solving brief problems of cultural miscommunication while traveling or studying…" at bounding box center [614, 160] width 361 height 38
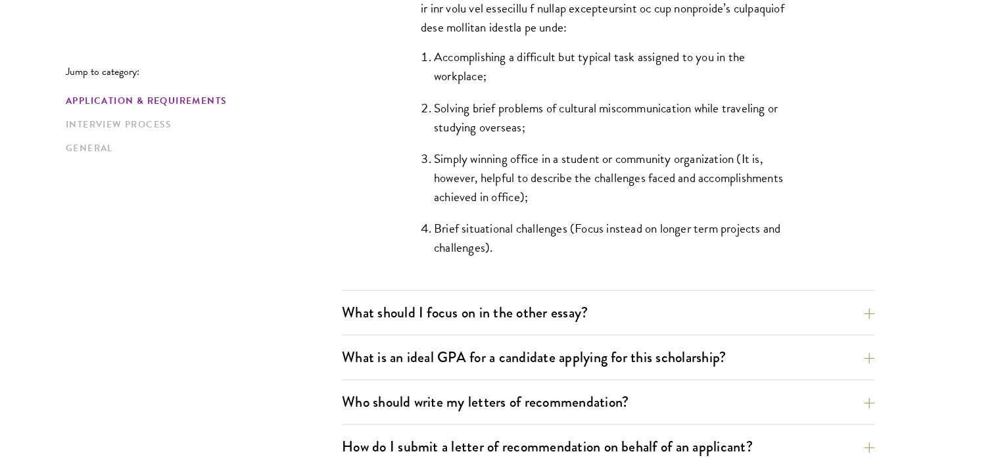
scroll to position [1314, 0]
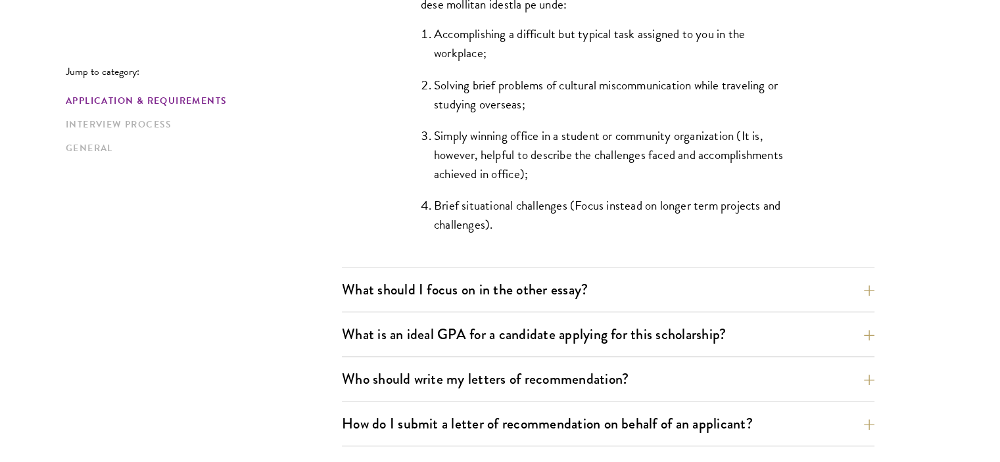
click at [501, 168] on li "Simply winning office in a student or community organization (It is, however, h…" at bounding box center [614, 154] width 361 height 57
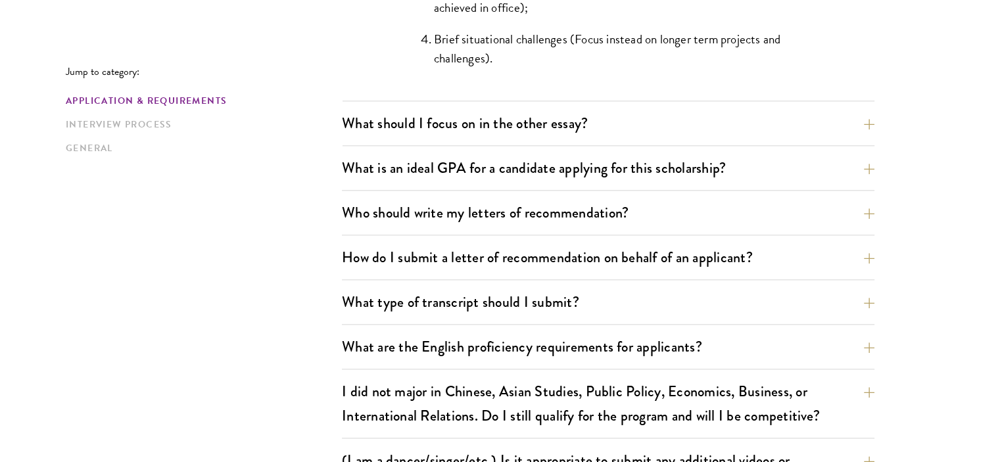
scroll to position [1512, 0]
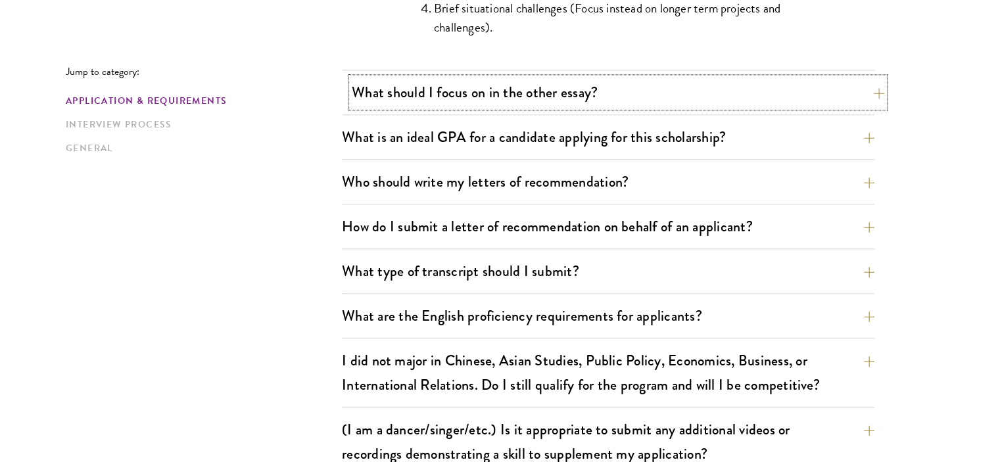
click at [501, 102] on button "What should I focus on in the other essay?" at bounding box center [618, 93] width 532 height 30
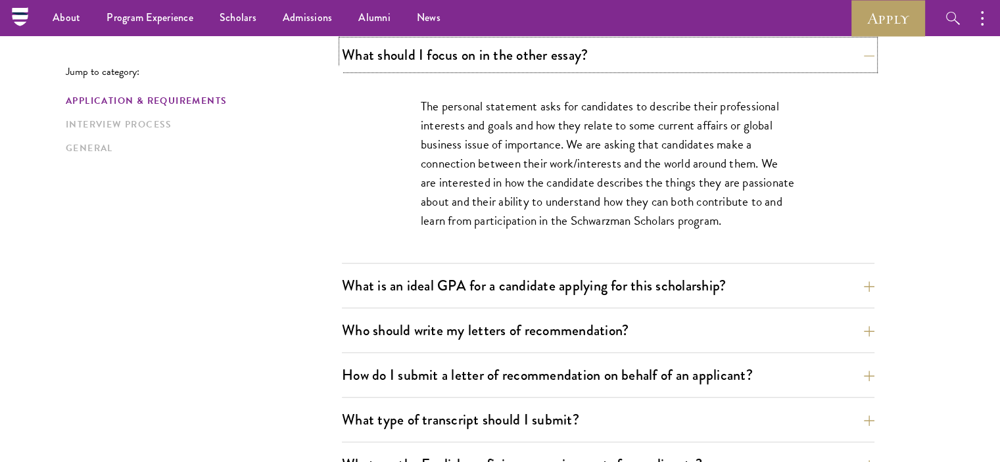
scroll to position [854, 0]
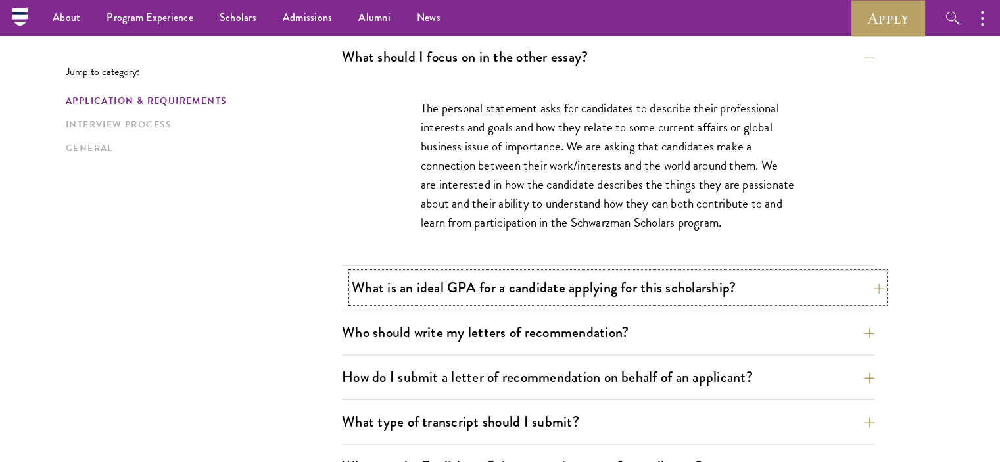
click at [498, 283] on button "What is an ideal GPA for a candidate applying for this scholarship?" at bounding box center [618, 288] width 532 height 30
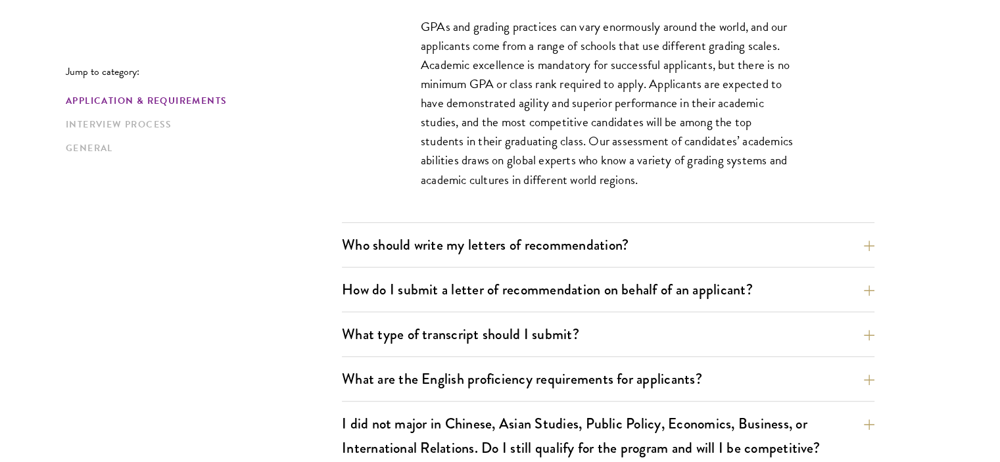
scroll to position [986, 0]
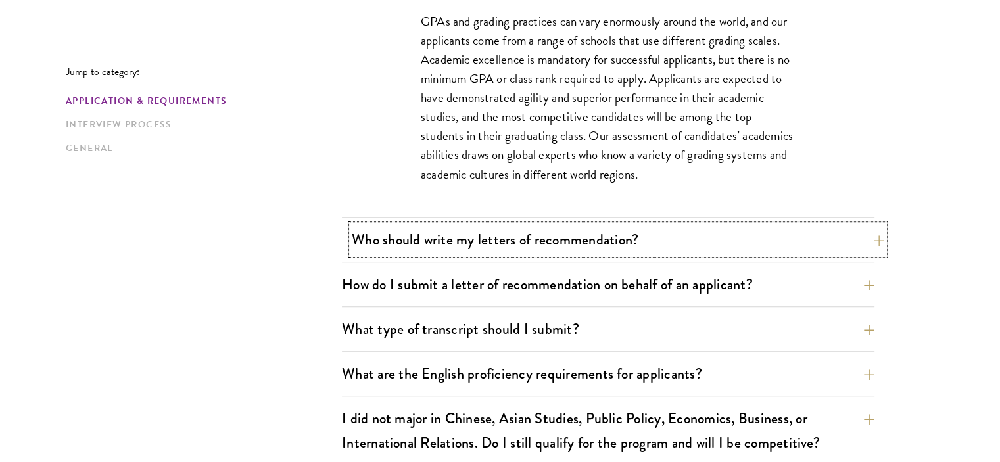
click at [379, 239] on button "Who should write my letters of recommendation?" at bounding box center [618, 240] width 532 height 30
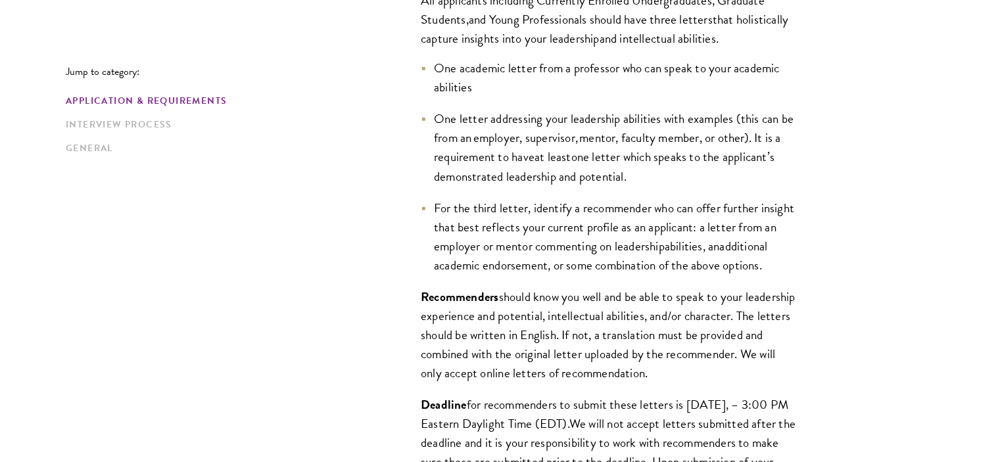
scroll to position [1117, 0]
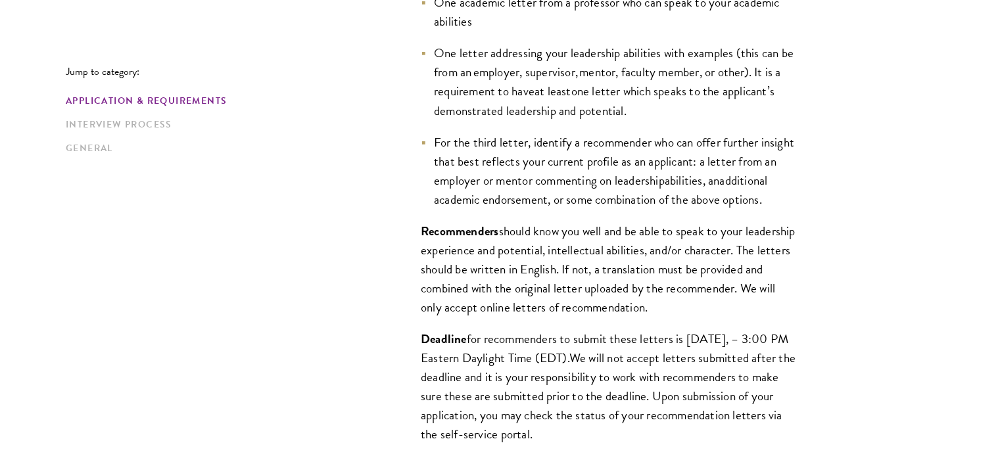
click at [391, 200] on div "All applicants including Currently Enrolled Undergraduates, Graduate Students ,…" at bounding box center [607, 191] width 453 height 572
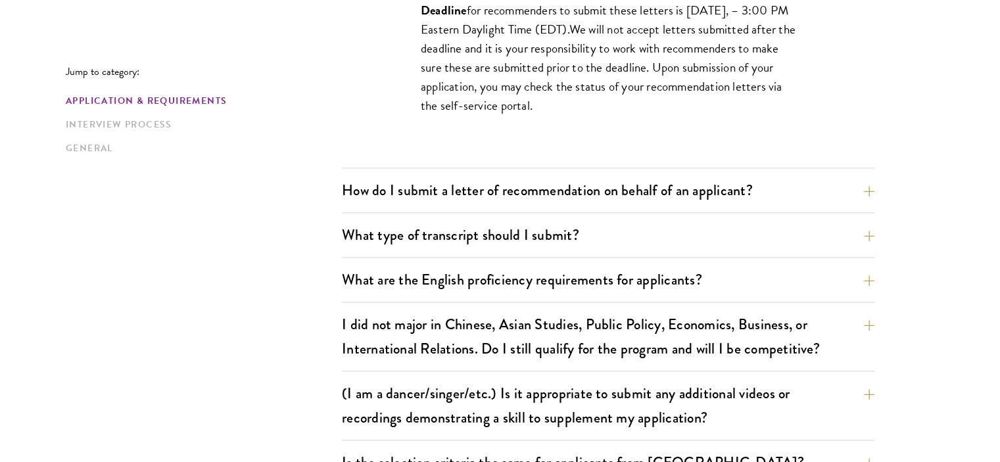
scroll to position [1512, 0]
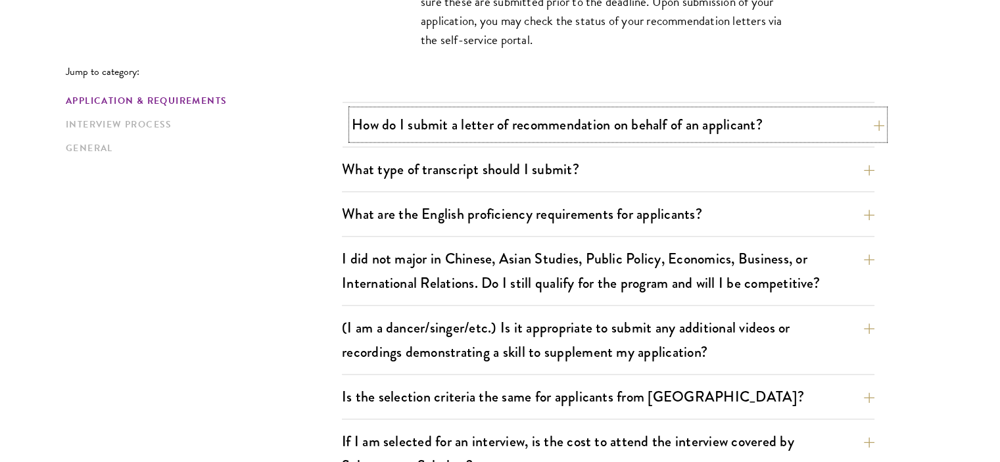
click at [439, 126] on button "How do I submit a letter of recommendation on behalf of an applicant?" at bounding box center [618, 125] width 532 height 30
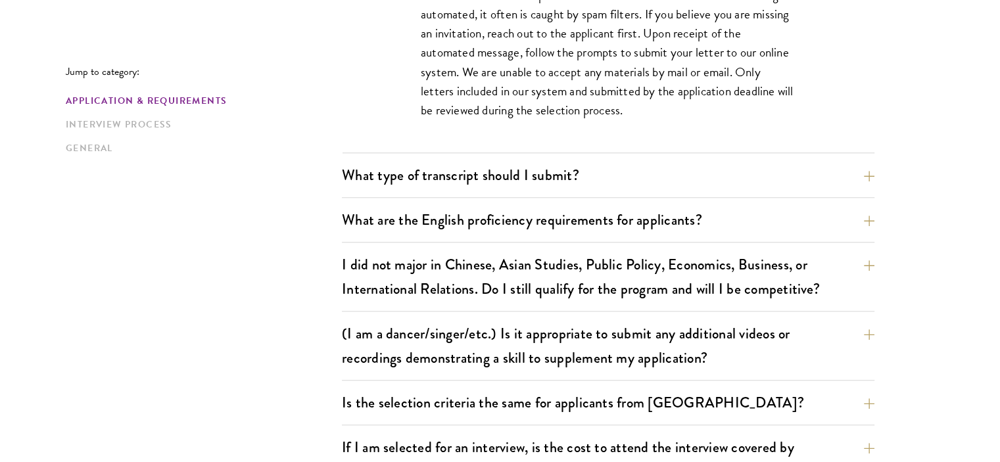
scroll to position [1183, 0]
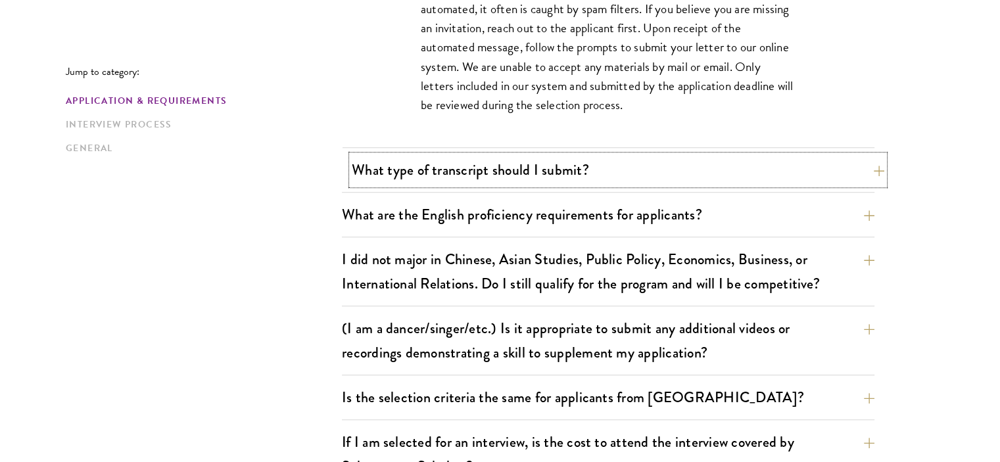
click at [400, 175] on button "What type of transcript should I submit?" at bounding box center [618, 170] width 532 height 30
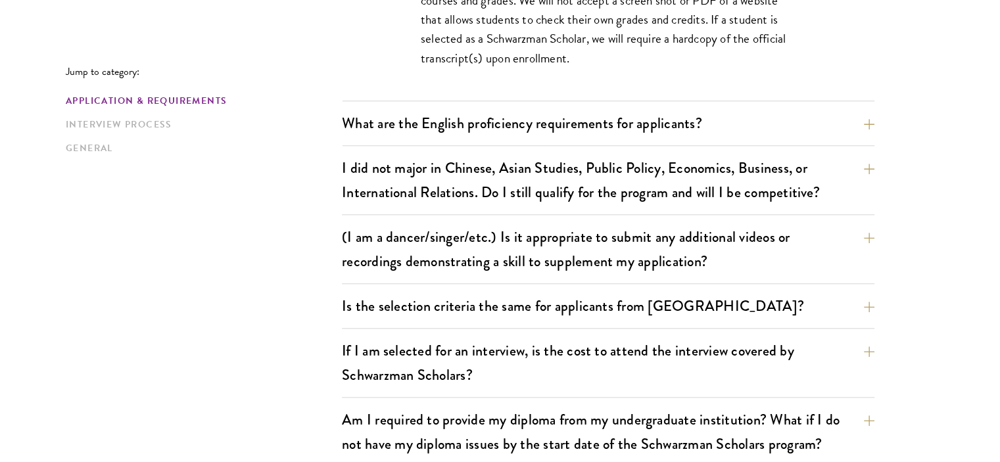
scroll to position [1249, 0]
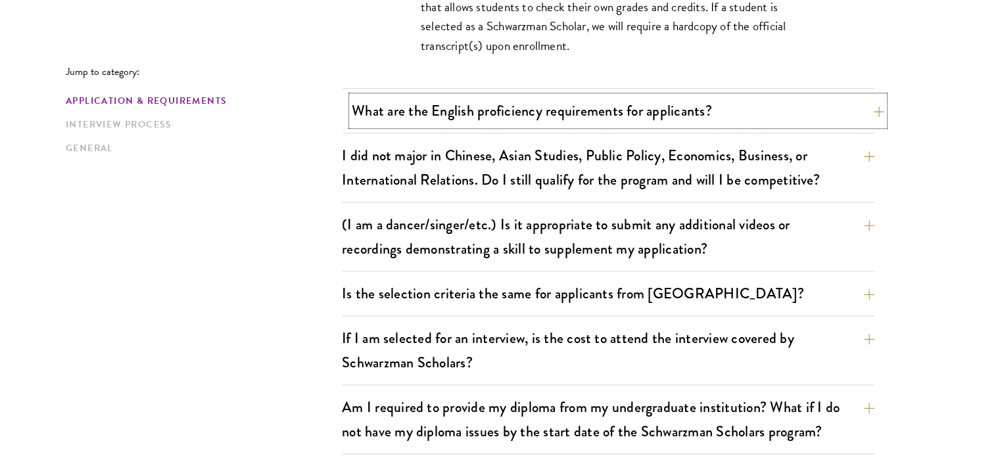
click at [411, 112] on button "What are the English proficiency requirements for applicants?" at bounding box center [618, 111] width 532 height 30
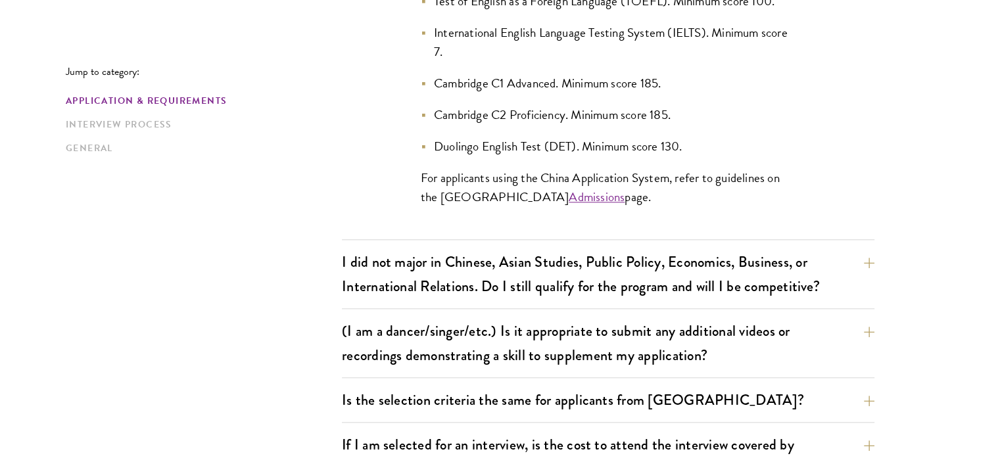
scroll to position [1446, 0]
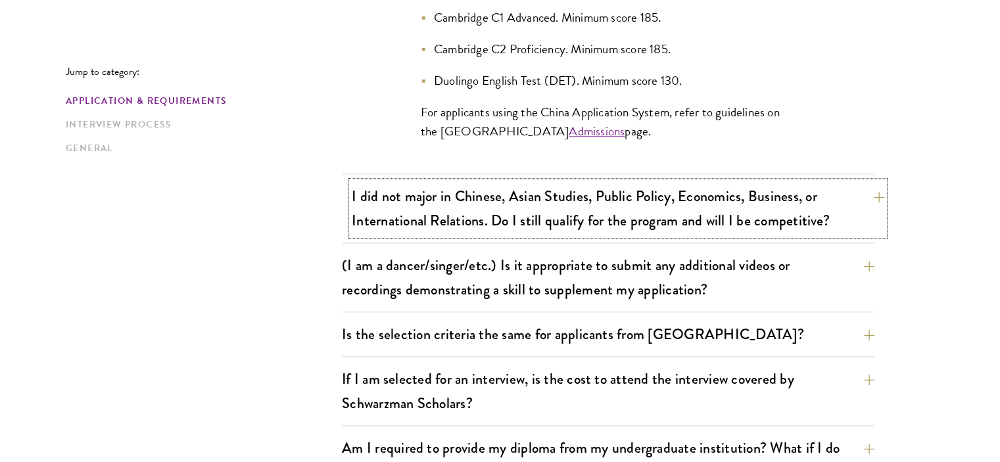
click at [397, 201] on button "I did not major in Chinese, Asian Studies, Public Policy, Economics, Business, …" at bounding box center [618, 208] width 532 height 54
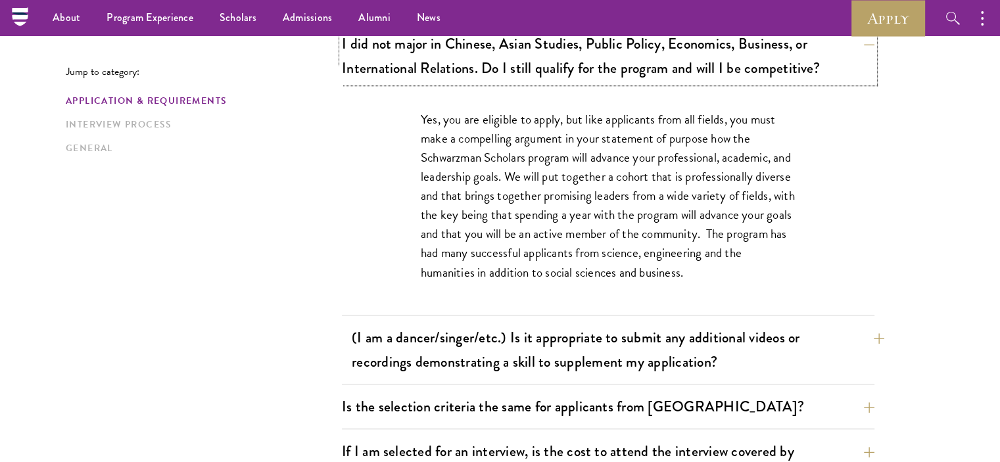
scroll to position [1117, 0]
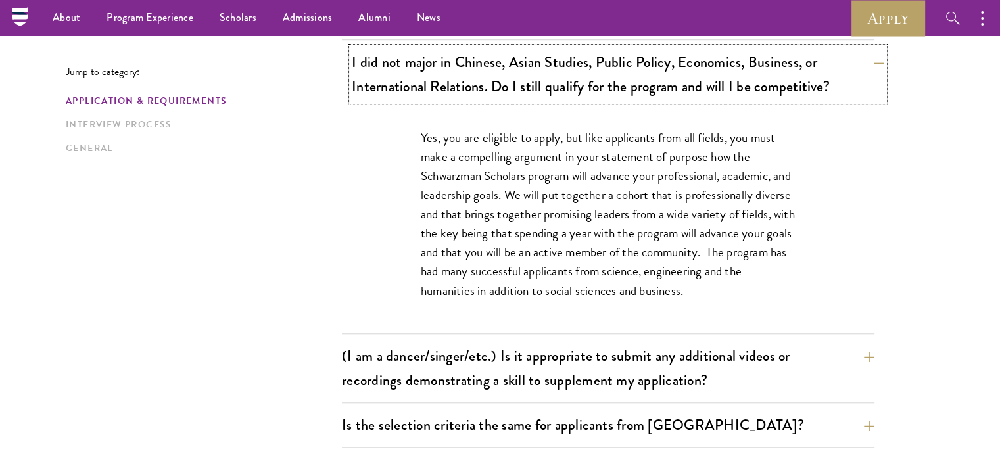
click at [568, 62] on button "I did not major in Chinese, Asian Studies, Public Policy, Economics, Business, …" at bounding box center [618, 74] width 532 height 54
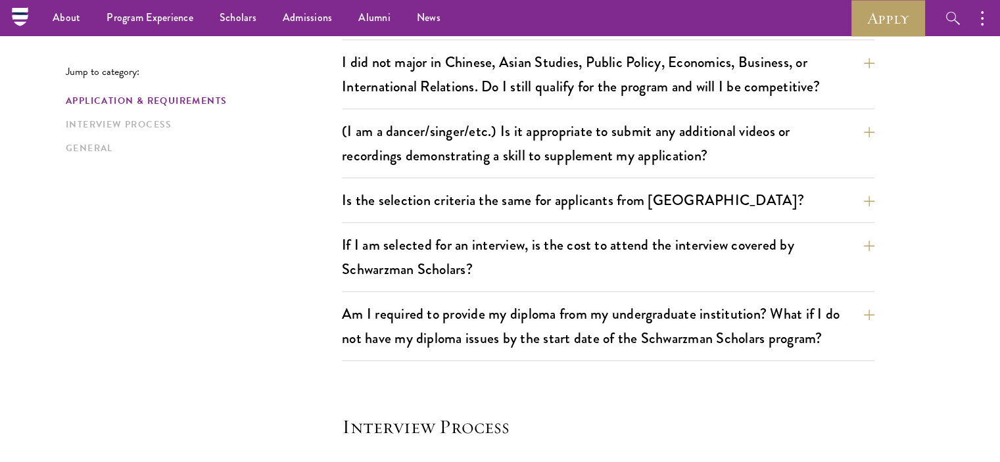
click at [315, 139] on div "Application & Requirements Interview Process General" at bounding box center [204, 124] width 276 height 61
click at [518, 133] on button "(I am a dancer/singer/etc.) Is it appropriate to submit any additional videos o…" at bounding box center [618, 143] width 532 height 54
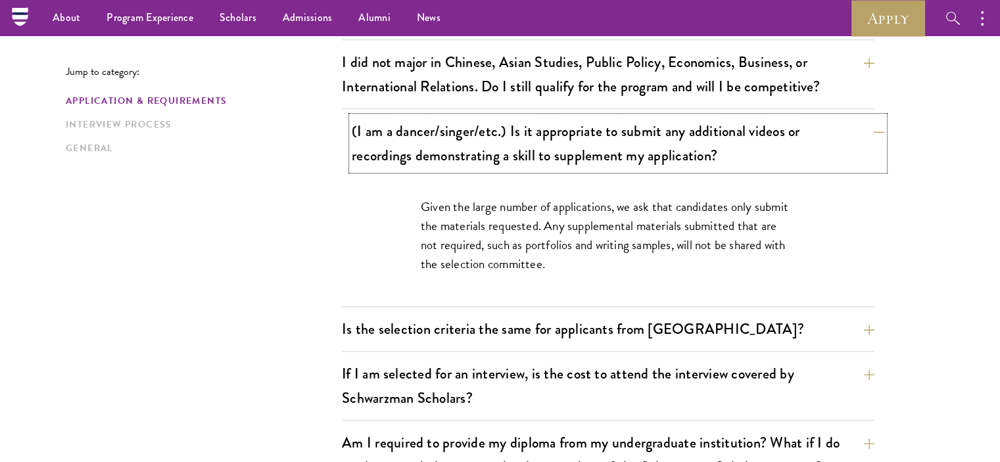
click at [527, 119] on button "(I am a dancer/singer/etc.) Is it appropriate to submit any additional videos o…" at bounding box center [618, 143] width 532 height 54
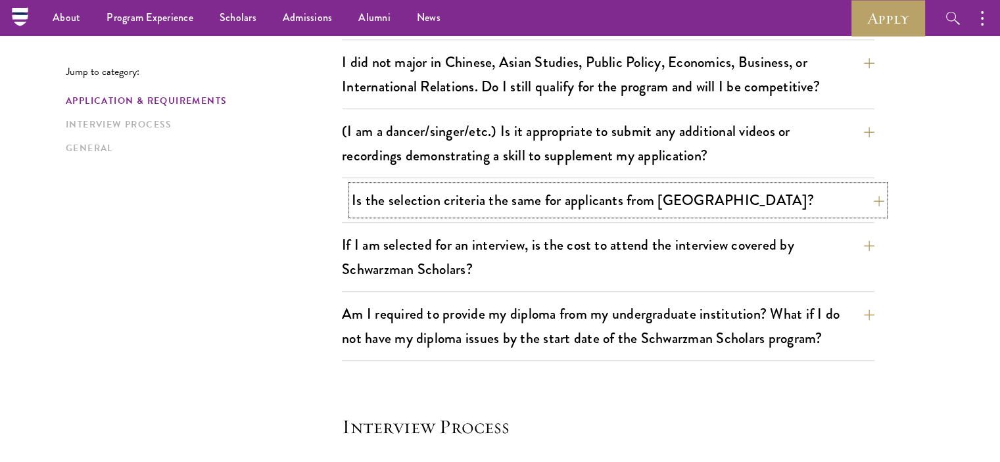
click at [501, 196] on button "Is the selection criteria the same for applicants from China?" at bounding box center [618, 200] width 532 height 30
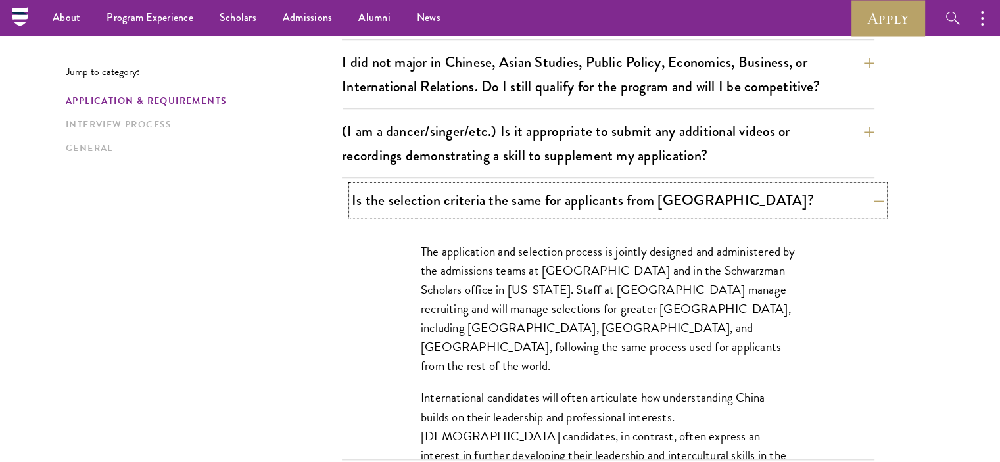
click at [504, 189] on button "Is the selection criteria the same for applicants from China?" at bounding box center [618, 200] width 532 height 30
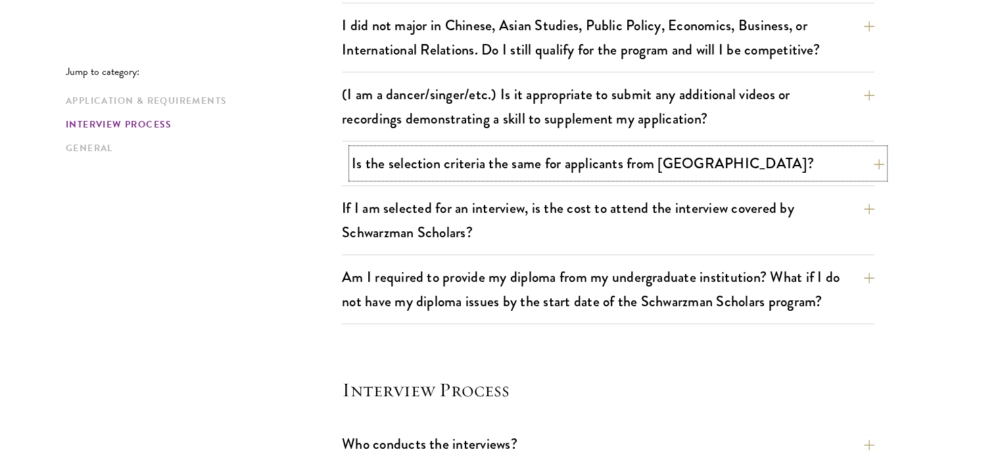
scroll to position [1183, 0]
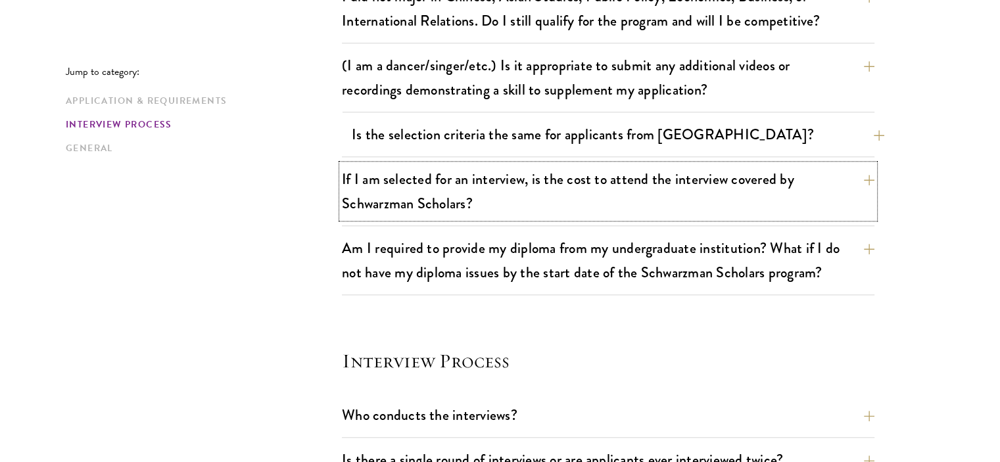
click at [504, 189] on button "If I am selected for an interview, is the cost to attend the interview covered …" at bounding box center [608, 191] width 532 height 54
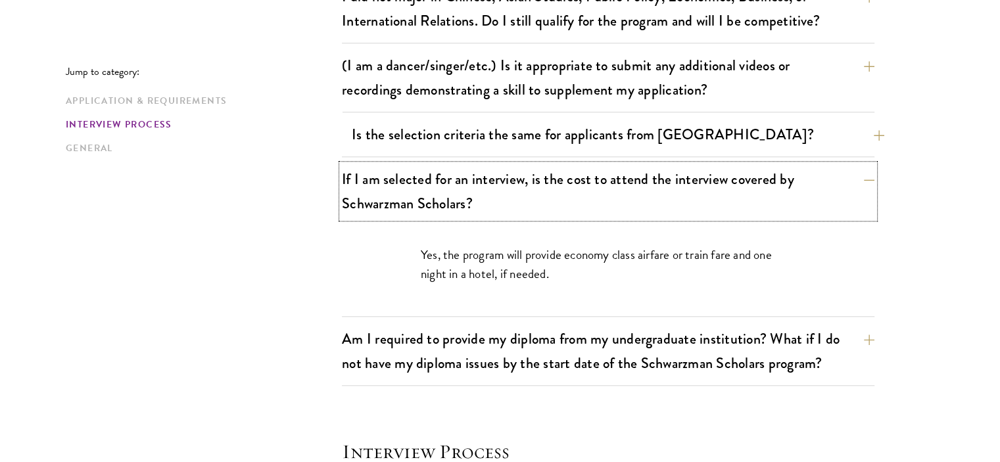
click at [504, 189] on button "If I am selected for an interview, is the cost to attend the interview covered …" at bounding box center [608, 191] width 532 height 54
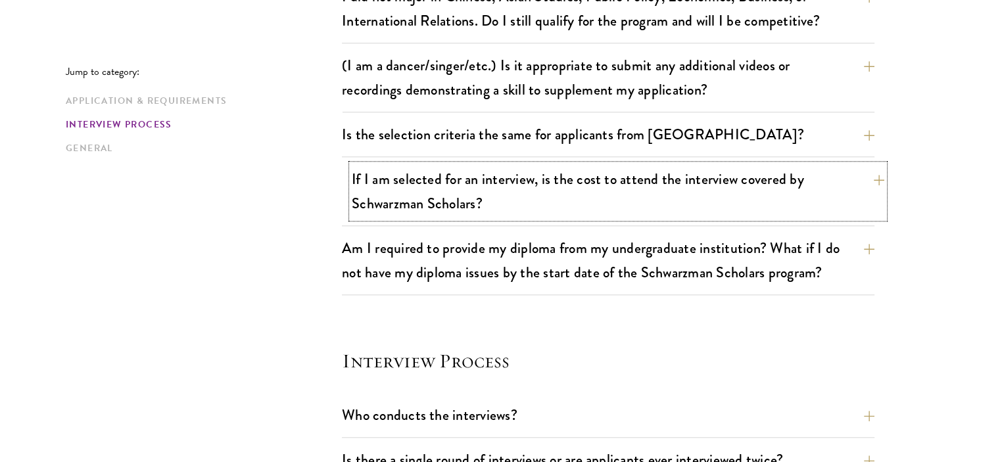
click at [415, 195] on button "If I am selected for an interview, is the cost to attend the interview covered …" at bounding box center [618, 191] width 532 height 54
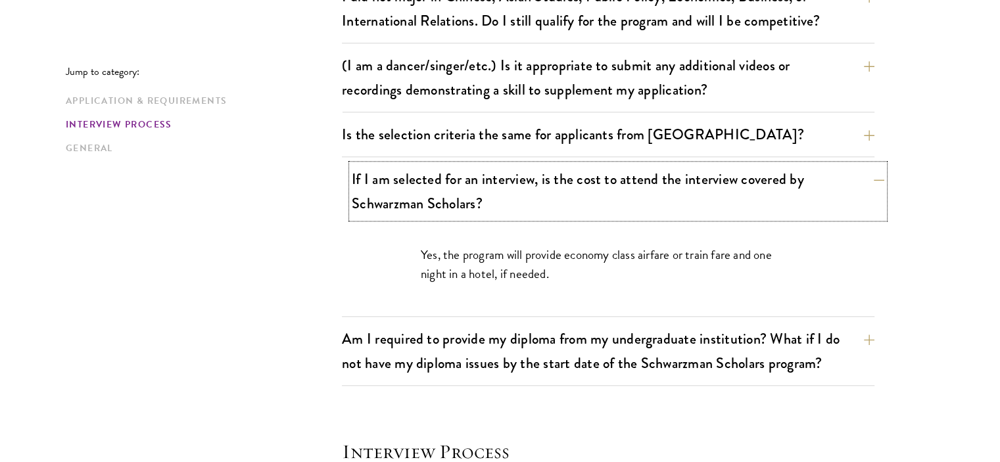
click at [415, 193] on button "If I am selected for an interview, is the cost to attend the interview covered …" at bounding box center [618, 191] width 532 height 54
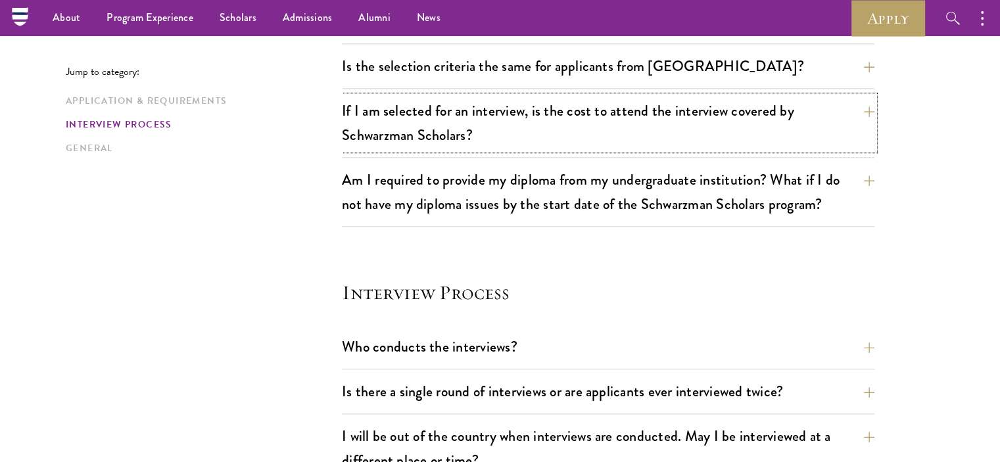
scroll to position [1249, 0]
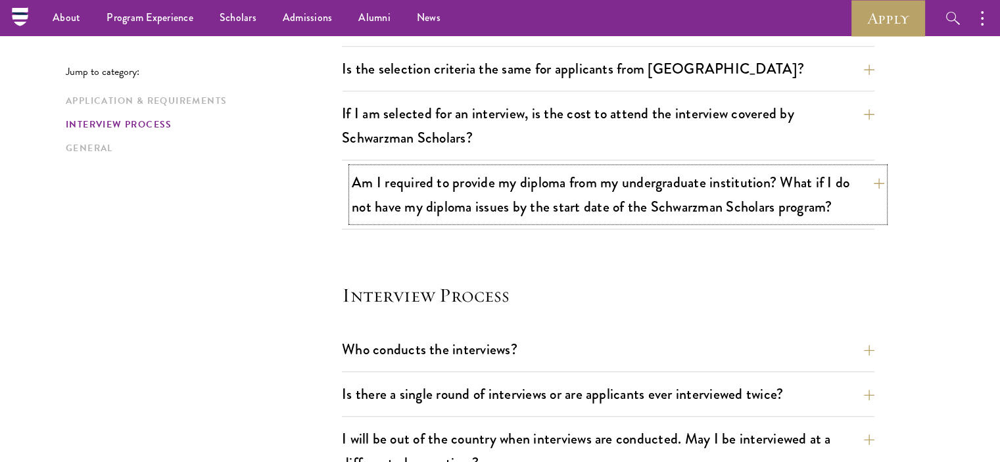
click at [421, 195] on button "Am I required to provide my diploma from my undergraduate institution? What if …" at bounding box center [618, 195] width 532 height 54
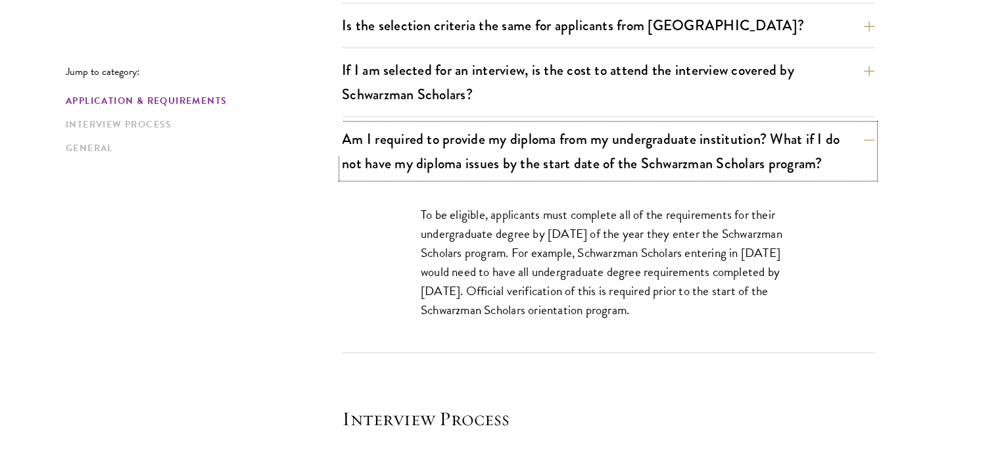
scroll to position [1314, 0]
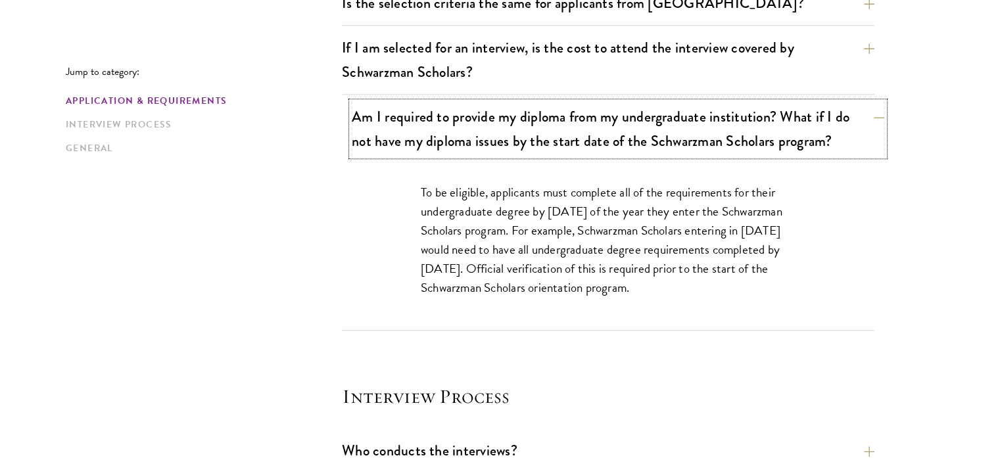
click at [462, 144] on button "Am I required to provide my diploma from my undergraduate institution? What if …" at bounding box center [618, 129] width 532 height 54
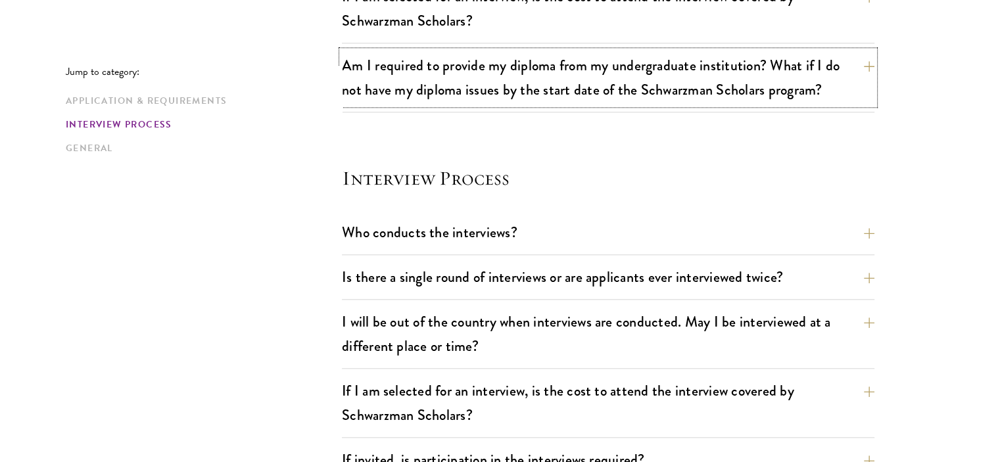
scroll to position [1446, 0]
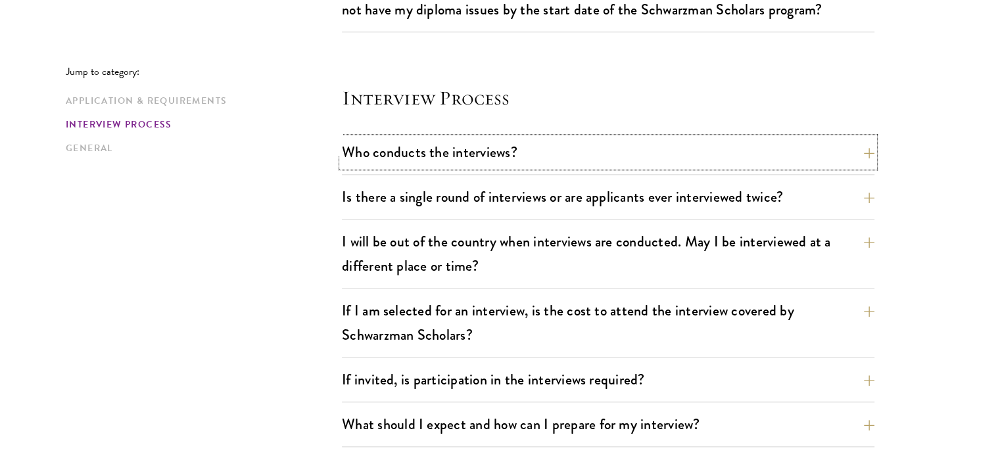
click at [459, 147] on button "Who conducts the interviews?" at bounding box center [608, 152] width 532 height 30
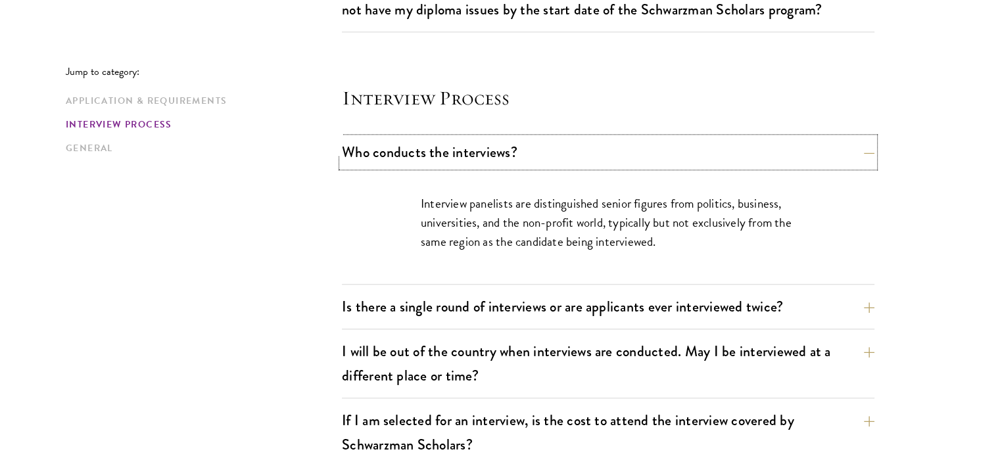
click at [459, 147] on button "Who conducts the interviews?" at bounding box center [608, 152] width 532 height 30
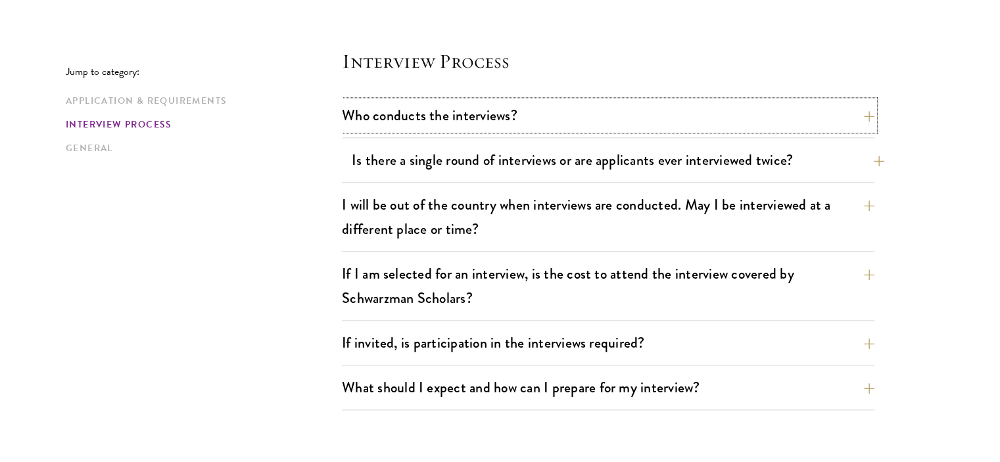
scroll to position [1512, 0]
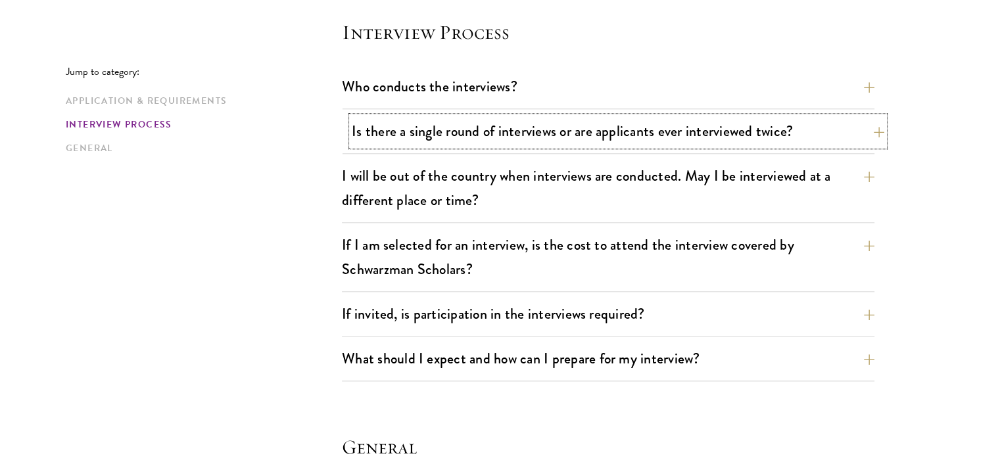
click at [520, 129] on button "Is there a single round of interviews or are applicants ever interviewed twice?" at bounding box center [618, 131] width 532 height 30
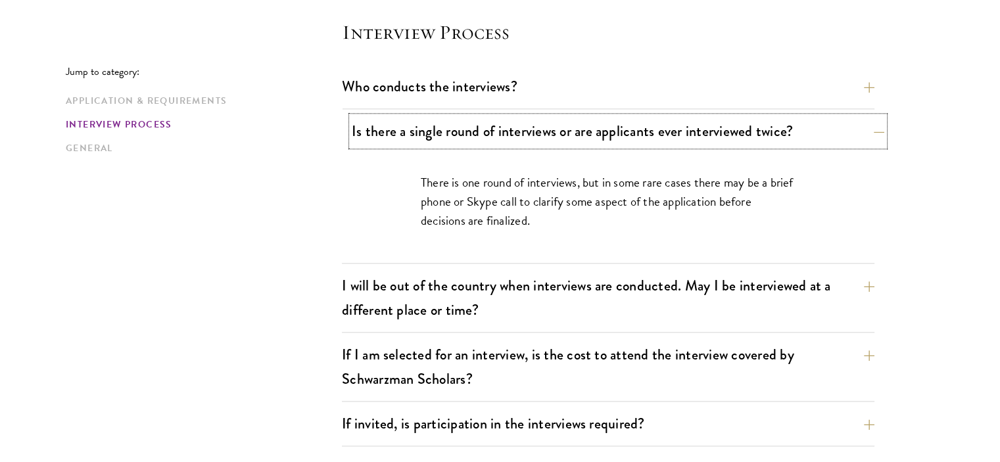
click at [473, 117] on button "Is there a single round of interviews or are applicants ever interviewed twice?" at bounding box center [618, 131] width 532 height 30
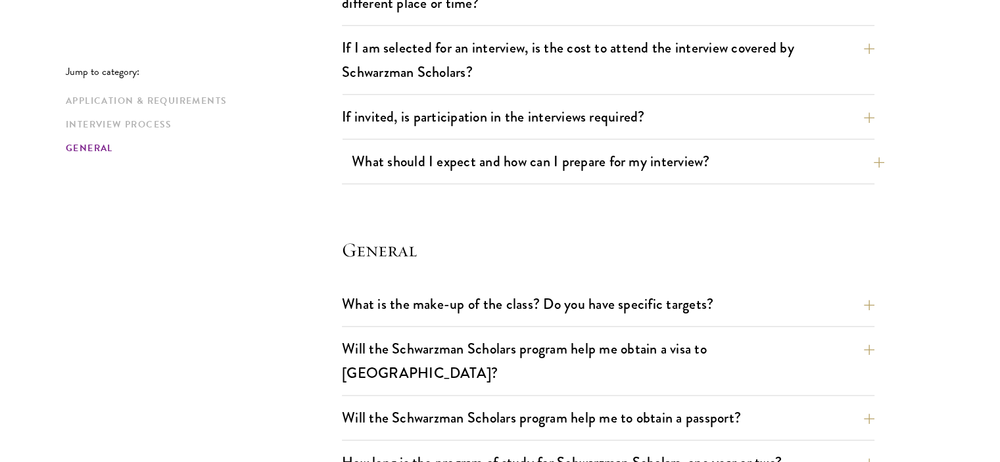
scroll to position [1774, 0]
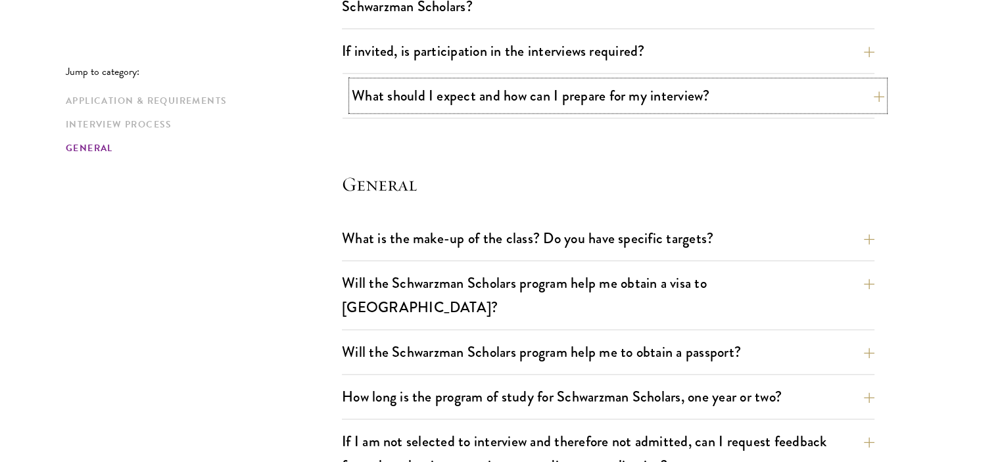
click at [490, 87] on button "What should I expect and how can I prepare for my interview?" at bounding box center [618, 96] width 532 height 30
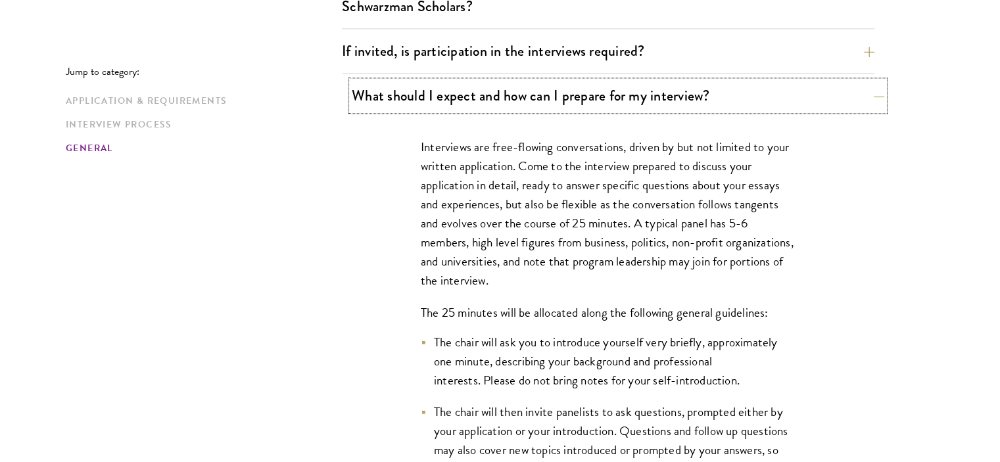
click at [492, 99] on button "What should I expect and how can I prepare for my interview?" at bounding box center [618, 96] width 532 height 30
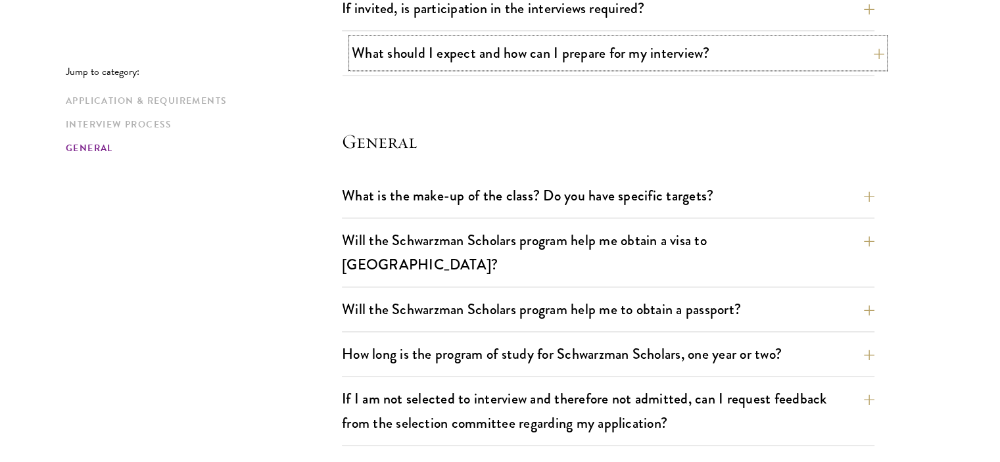
scroll to position [1840, 0]
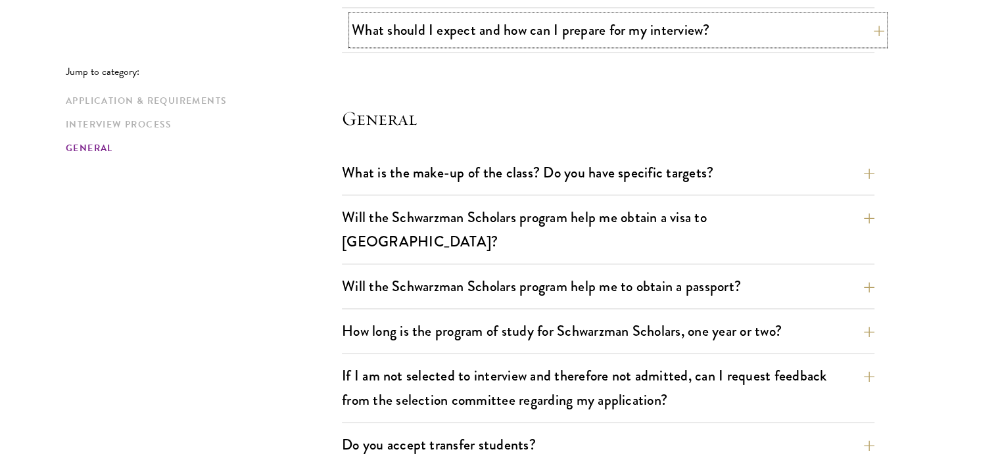
click at [524, 39] on button "What should I expect and how can I prepare for my interview?" at bounding box center [618, 30] width 532 height 30
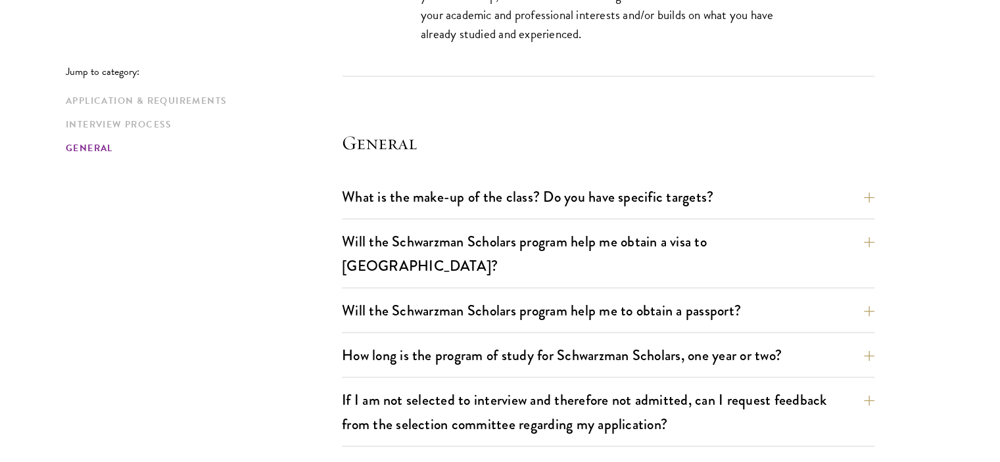
scroll to position [2694, 0]
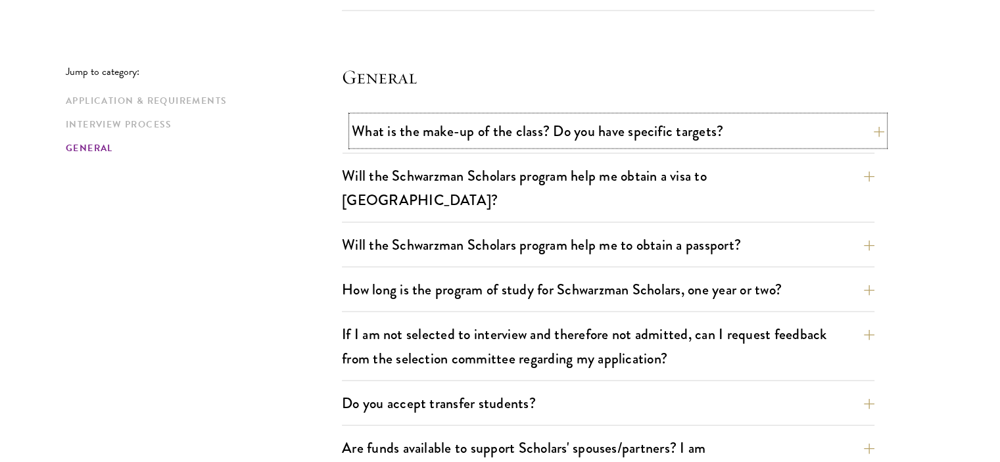
click at [549, 133] on button "What is the make-up of the class? Do you have specific targets?" at bounding box center [618, 131] width 532 height 30
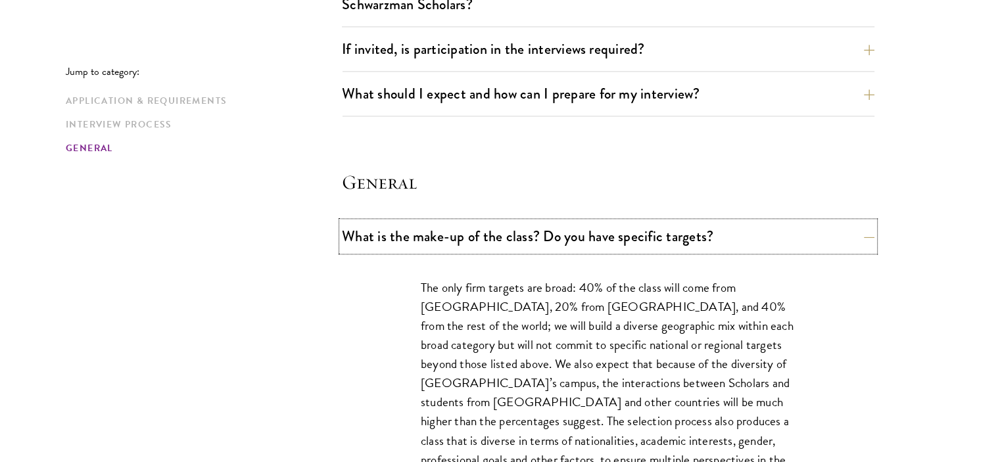
scroll to position [1906, 0]
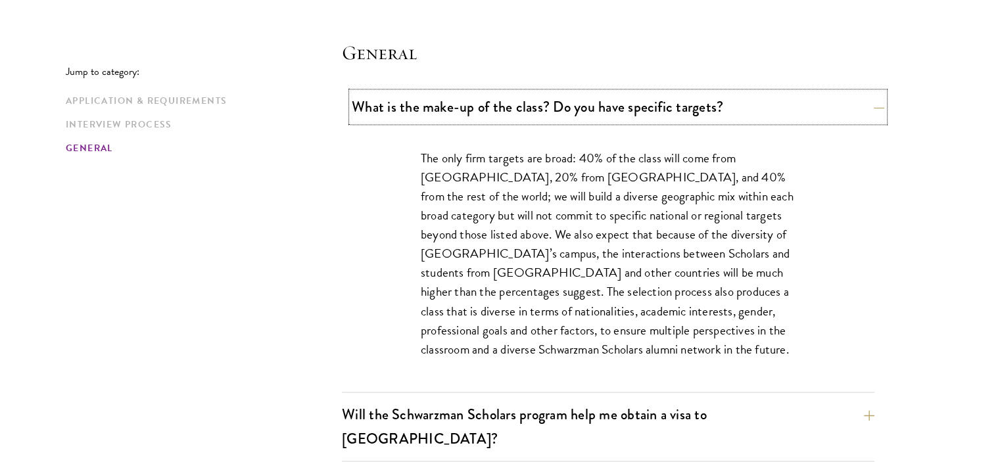
click at [550, 109] on button "What is the make-up of the class? Do you have specific targets?" at bounding box center [618, 107] width 532 height 30
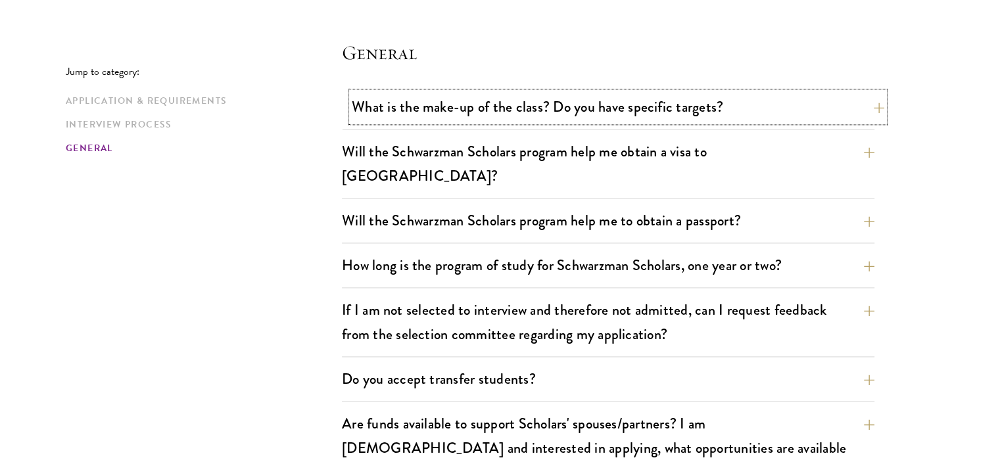
click at [550, 110] on button "What is the make-up of the class? Do you have specific targets?" at bounding box center [618, 107] width 532 height 30
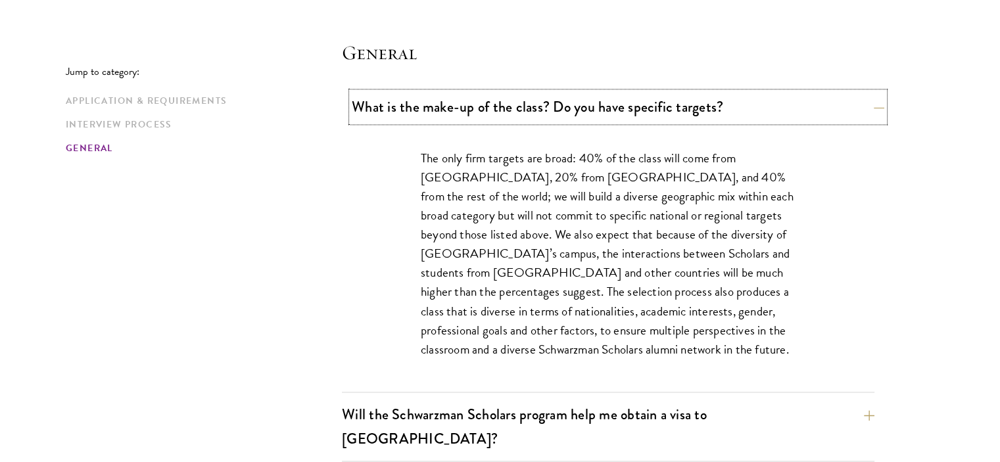
click at [550, 110] on button "What is the make-up of the class? Do you have specific targets?" at bounding box center [618, 107] width 532 height 30
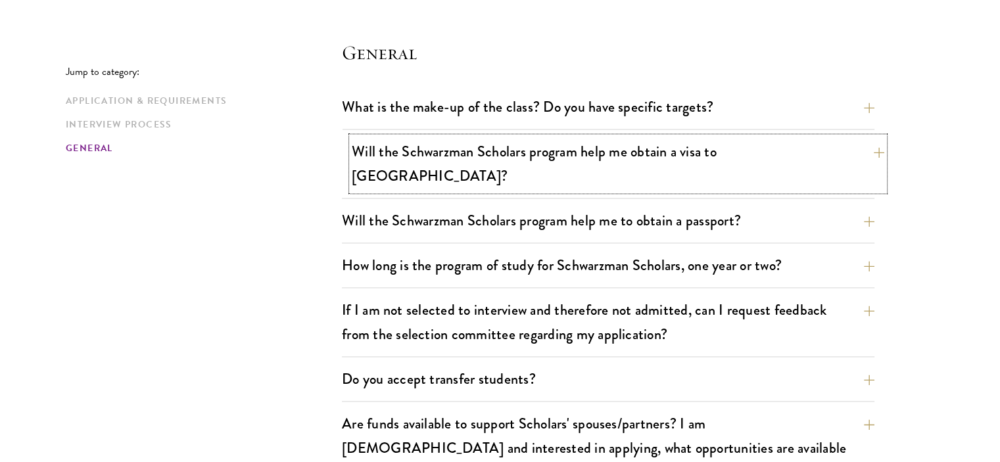
click at [550, 141] on button "Will the Schwarzman Scholars program help me obtain a visa to China?" at bounding box center [618, 164] width 532 height 54
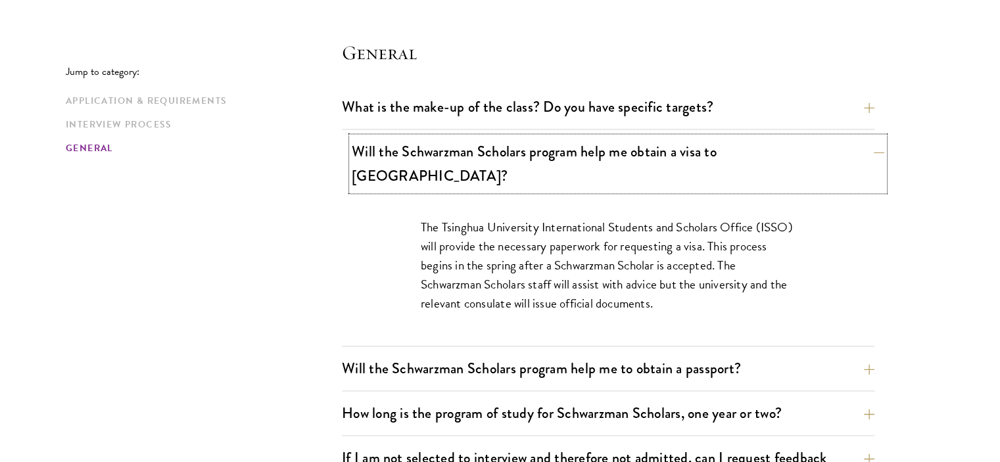
click at [550, 141] on button "Will the Schwarzman Scholars program help me obtain a visa to China?" at bounding box center [618, 164] width 532 height 54
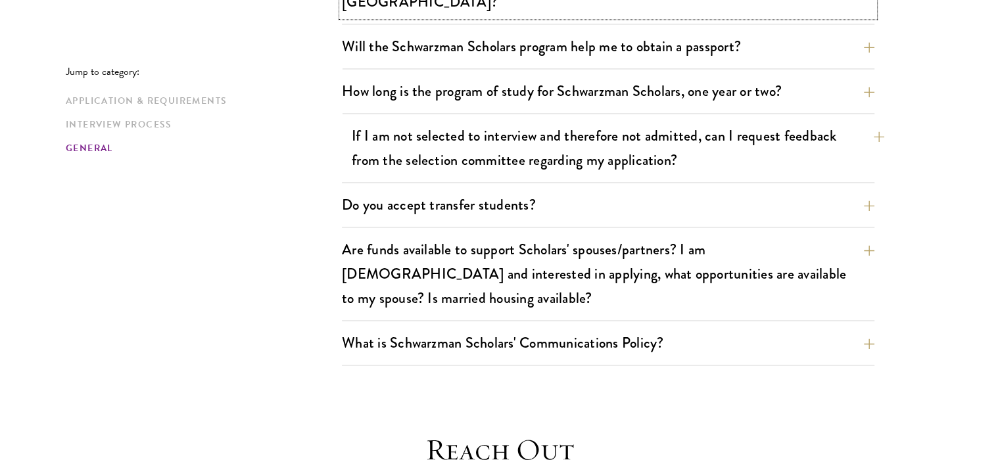
scroll to position [2103, 0]
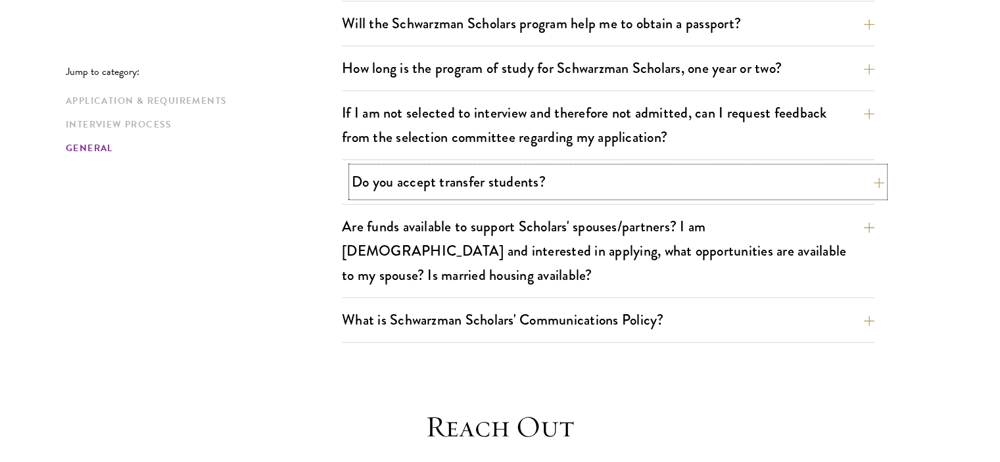
click at [544, 167] on button "Do you accept transfer students?" at bounding box center [618, 182] width 532 height 30
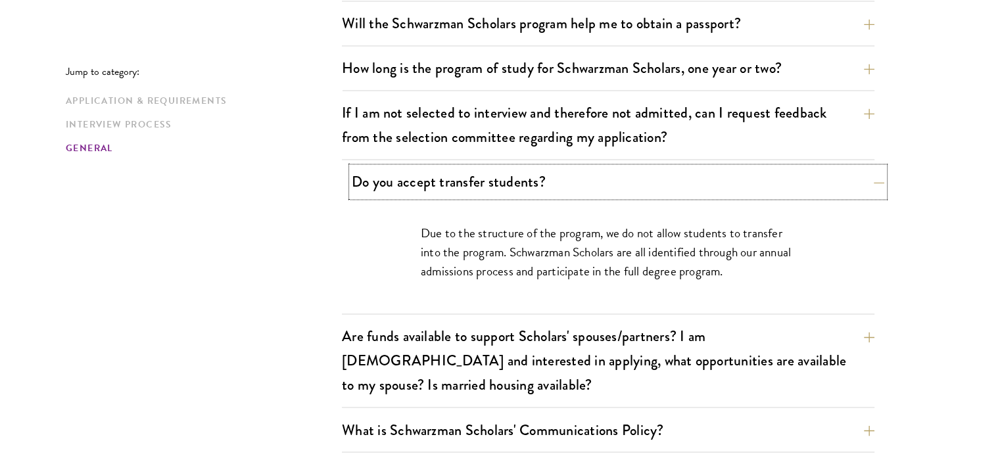
click at [541, 167] on button "Do you accept transfer students?" at bounding box center [618, 182] width 532 height 30
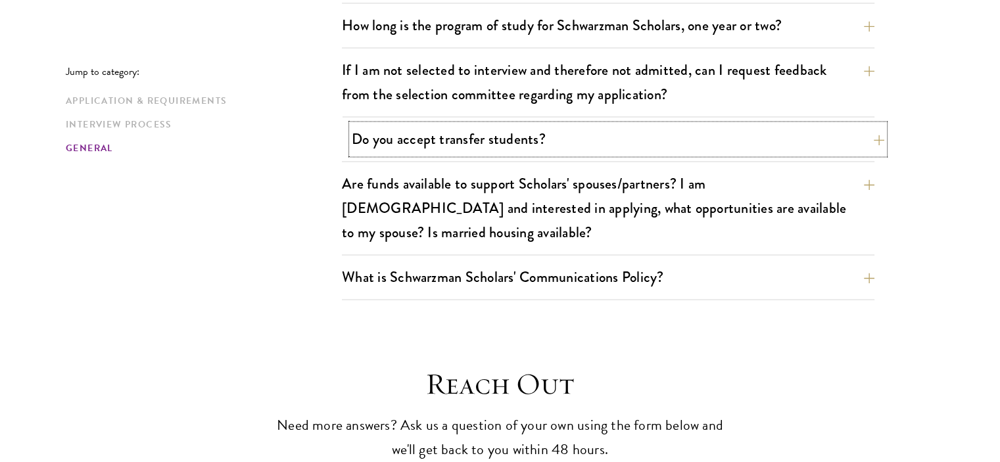
scroll to position [2169, 0]
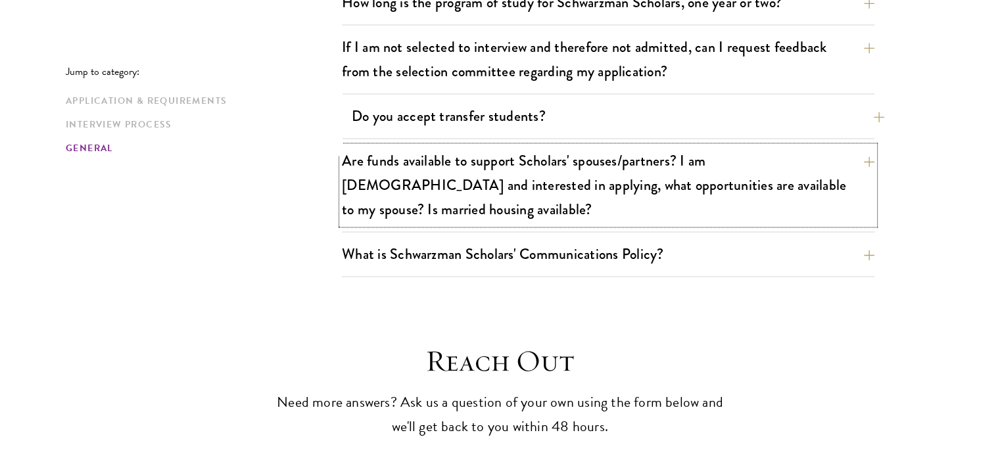
click at [541, 154] on button "Are funds available to support Scholars' spouses/partners? I am married and int…" at bounding box center [608, 185] width 532 height 78
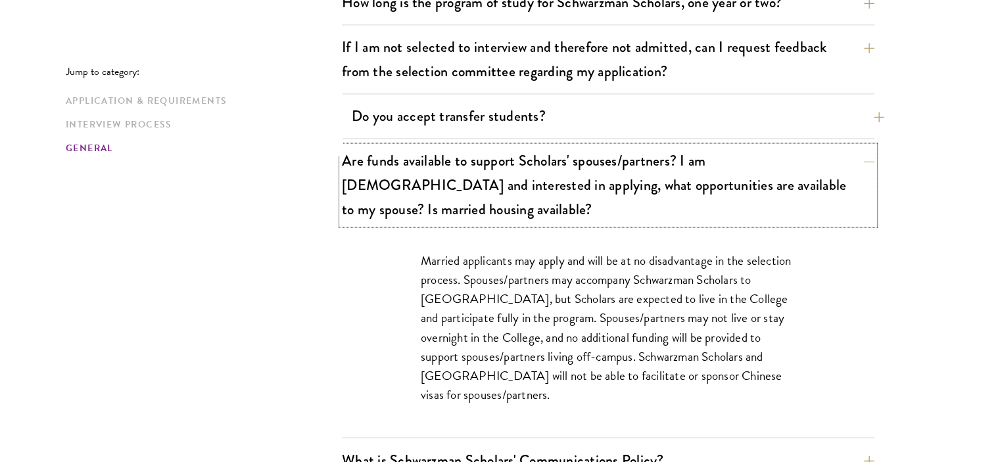
click at [541, 154] on button "Are funds available to support Scholars' spouses/partners? I am married and int…" at bounding box center [608, 185] width 532 height 78
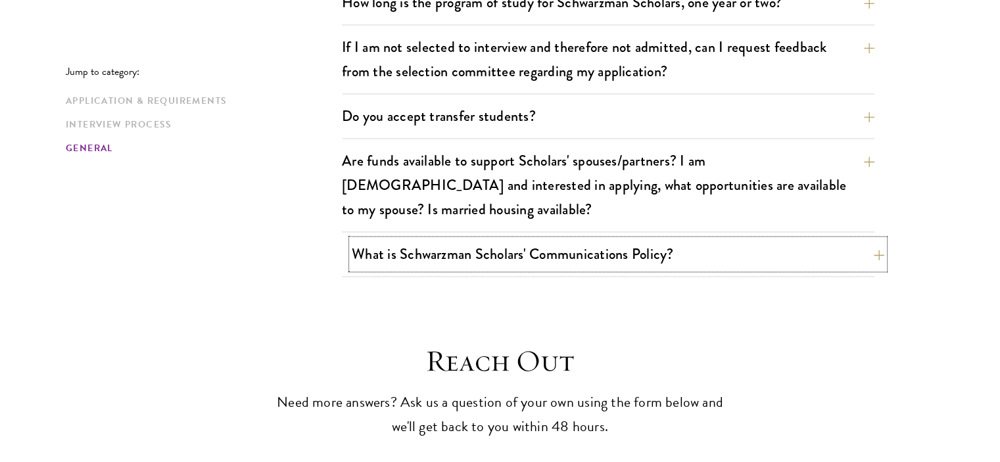
click at [511, 239] on button "What is Schwarzman Scholars' Communications Policy?" at bounding box center [618, 254] width 532 height 30
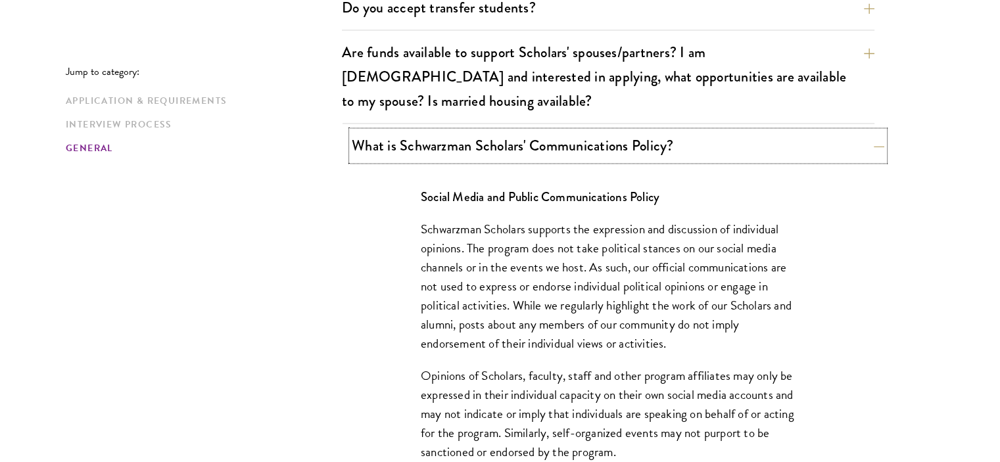
scroll to position [2300, 0]
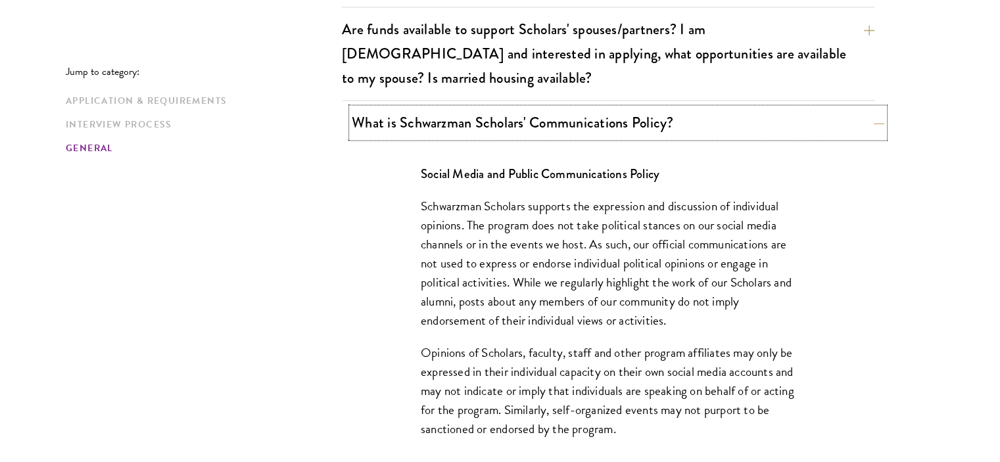
click at [571, 108] on button "What is Schwarzman Scholars' Communications Policy?" at bounding box center [618, 123] width 532 height 30
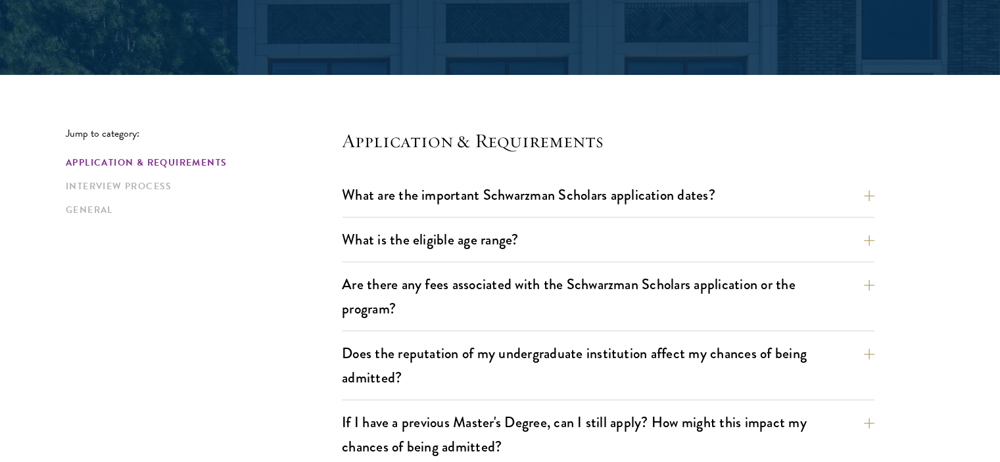
scroll to position [263, 0]
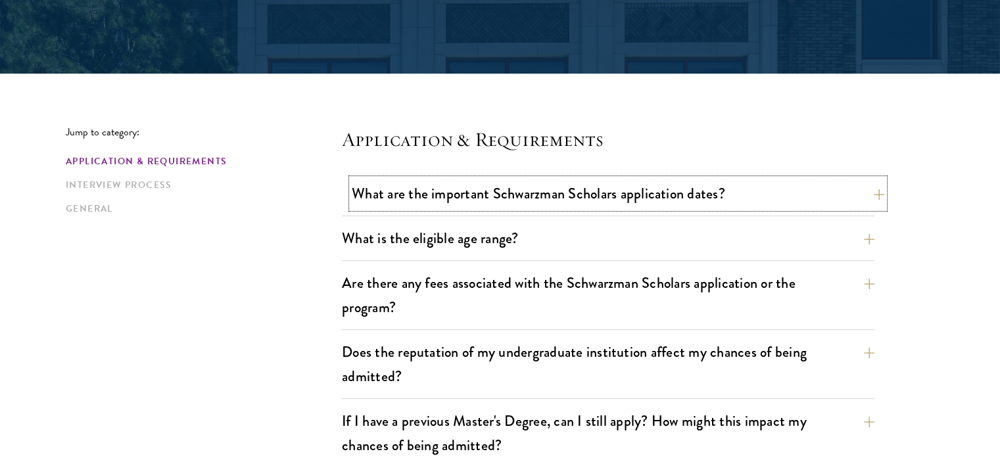
click at [466, 193] on button "What are the important Schwarzman Scholars application dates?" at bounding box center [618, 194] width 532 height 30
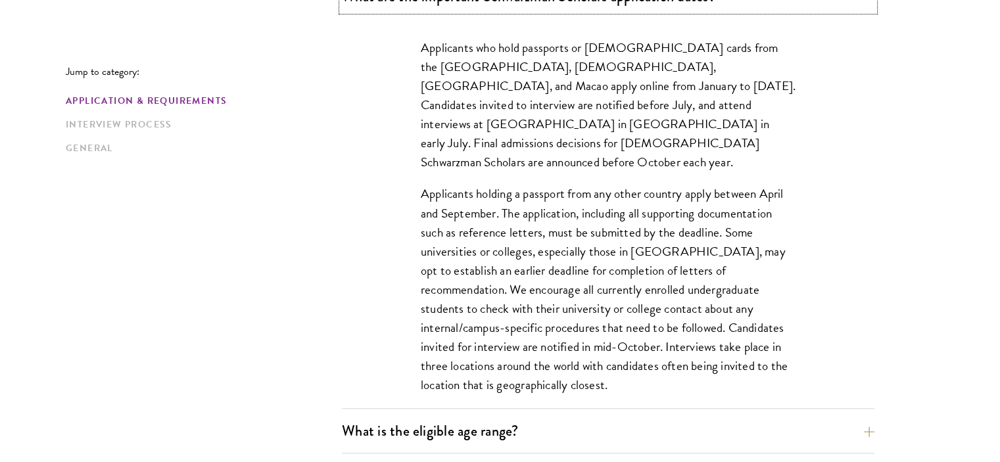
scroll to position [591, 0]
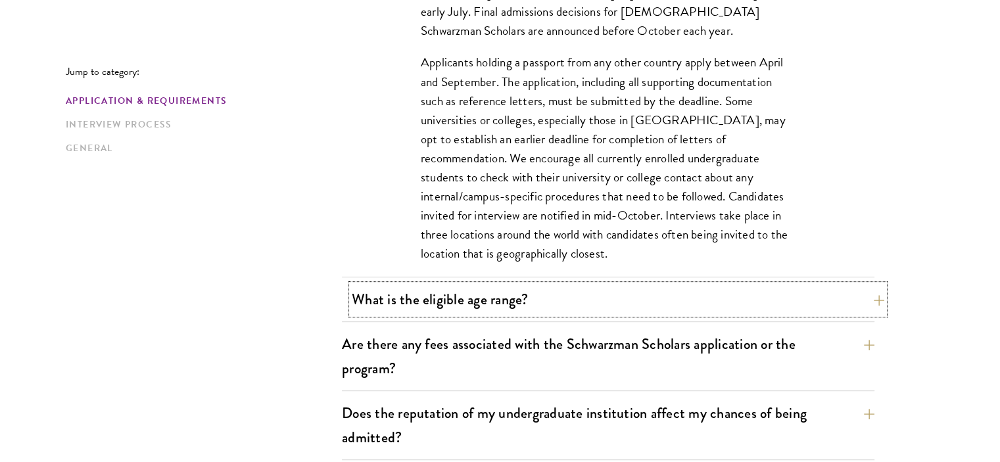
click at [411, 302] on button "What is the eligible age range?" at bounding box center [618, 300] width 532 height 30
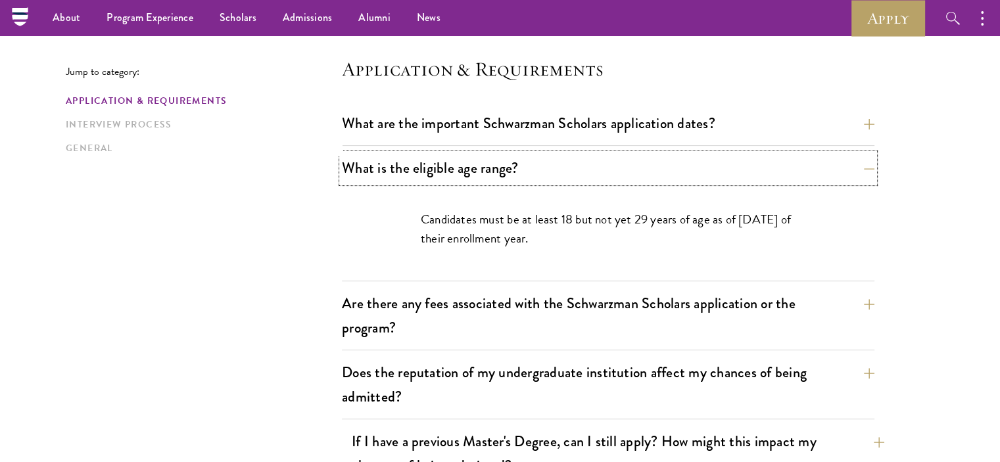
scroll to position [263, 0]
